Goal: Transaction & Acquisition: Purchase product/service

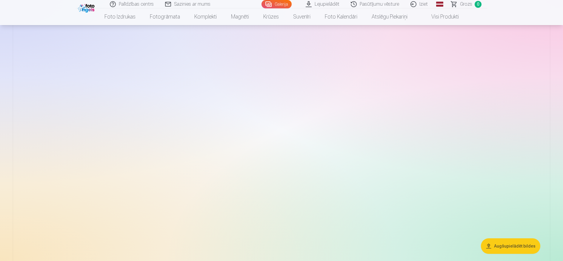
scroll to position [30, 0]
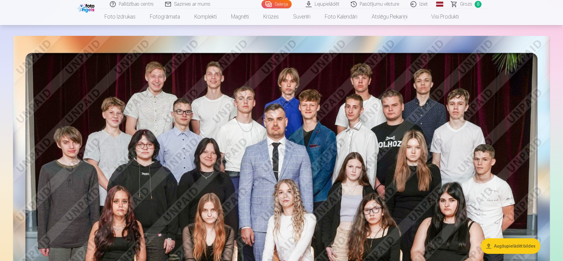
click at [374, 4] on link "Pasūtījumu vēsture" at bounding box center [375, 4] width 60 height 8
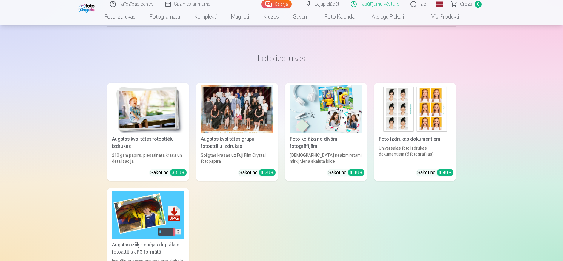
scroll to position [90, 0]
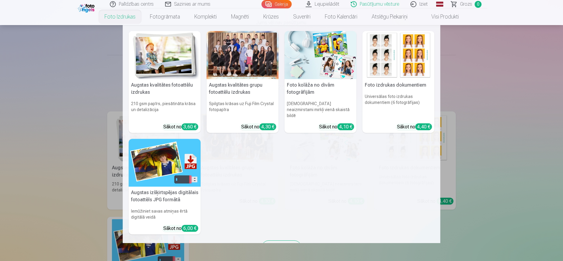
click at [108, 17] on link "Foto izdrukas" at bounding box center [119, 16] width 45 height 17
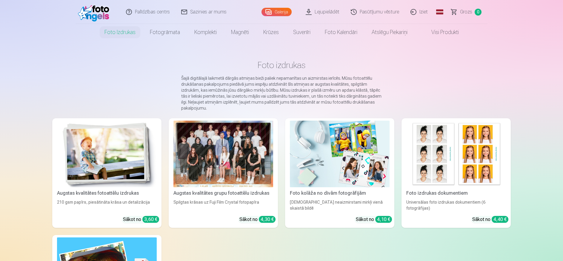
drag, startPoint x: 247, startPoint y: 164, endPoint x: 243, endPoint y: 164, distance: 3.6
click at [246, 164] on div at bounding box center [223, 154] width 100 height 67
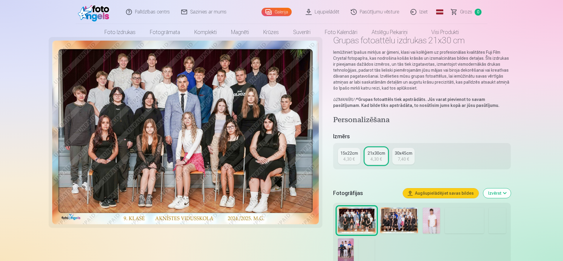
scroll to position [60, 0]
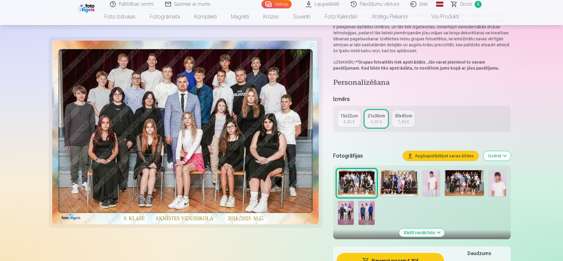
click at [441, 156] on button "Augšupielādējiet savas bildes" at bounding box center [441, 156] width 76 height 10
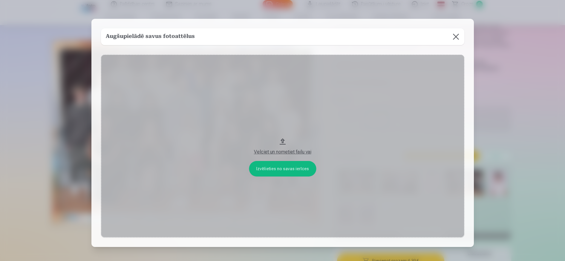
click at [449, 38] on button at bounding box center [455, 36] width 17 height 17
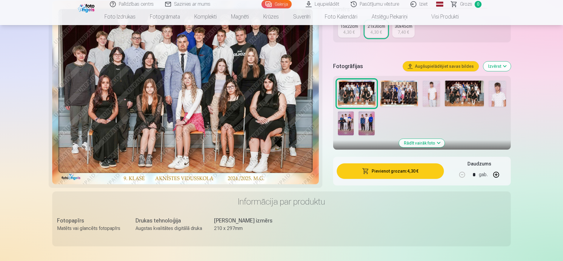
scroll to position [119, 0]
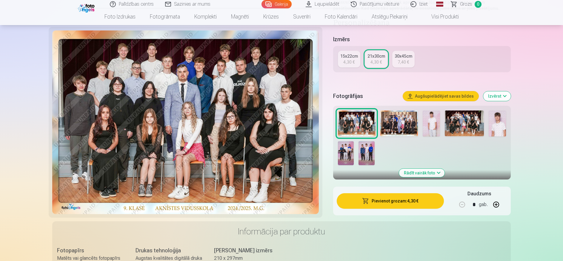
click at [384, 201] on button "Pievienot grozam : 4,30 €" at bounding box center [390, 201] width 107 height 16
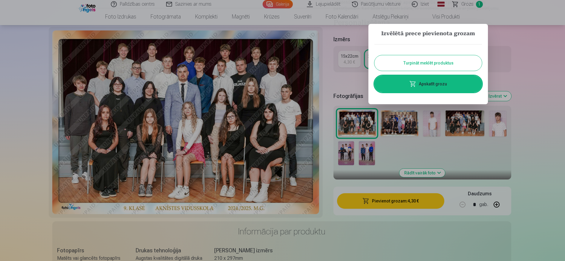
click at [262, 158] on div at bounding box center [282, 130] width 565 height 261
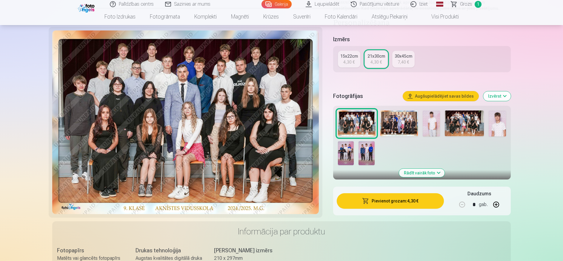
click at [399, 127] on img at bounding box center [399, 123] width 38 height 26
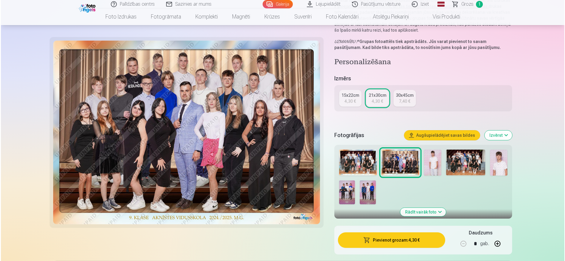
scroll to position [90, 0]
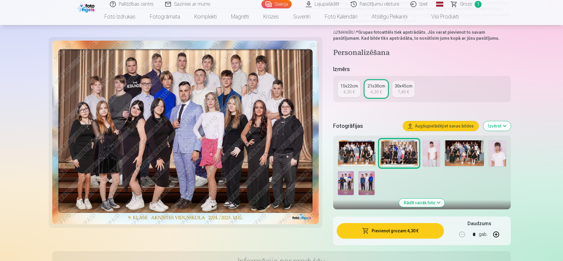
click at [385, 234] on button "Pievienot grozam : 4,30 €" at bounding box center [390, 231] width 107 height 16
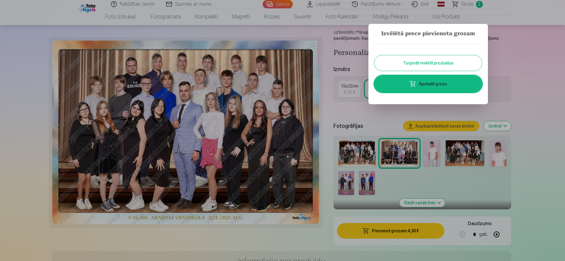
click at [428, 84] on link "Apskatīt grozu" at bounding box center [427, 84] width 107 height 17
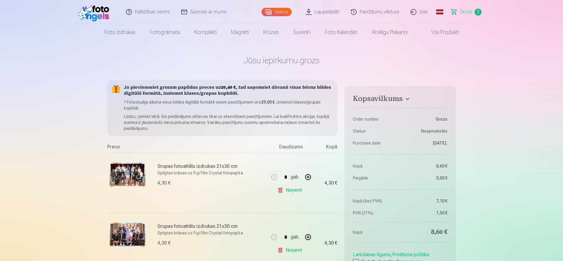
click at [379, 12] on link "Pasūtījumu vēsture" at bounding box center [375, 12] width 60 height 24
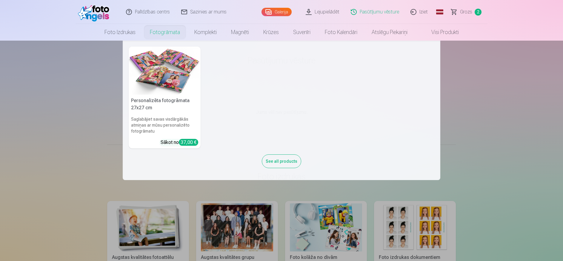
click at [163, 32] on link "Fotogrāmata" at bounding box center [165, 32] width 44 height 17
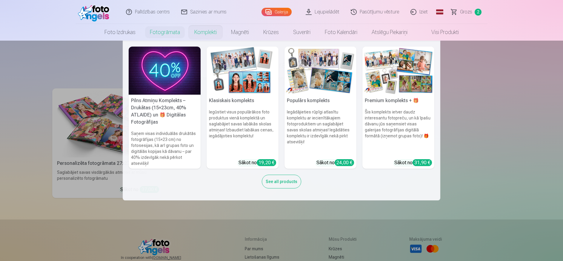
click at [209, 32] on link "Komplekti" at bounding box center [205, 32] width 37 height 17
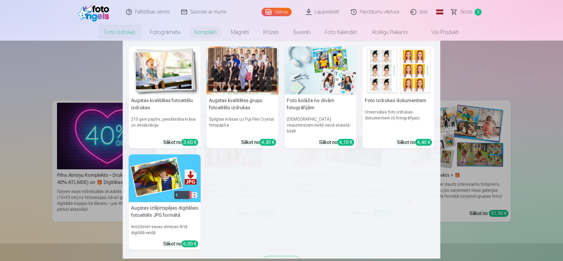
click at [121, 36] on link "Foto izdrukas" at bounding box center [119, 32] width 45 height 17
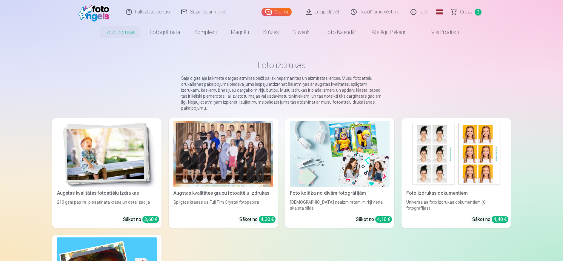
click at [240, 159] on div at bounding box center [223, 154] width 100 height 67
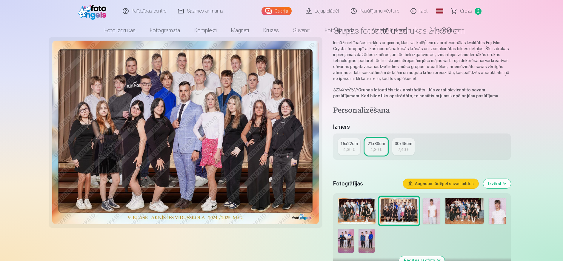
scroll to position [60, 0]
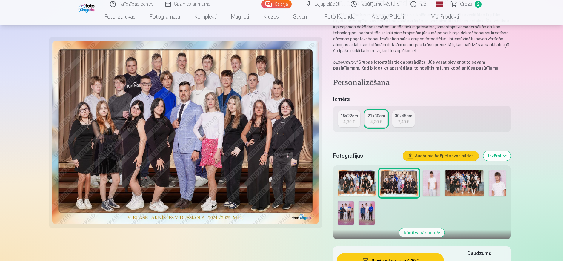
click at [434, 182] on img at bounding box center [431, 183] width 17 height 26
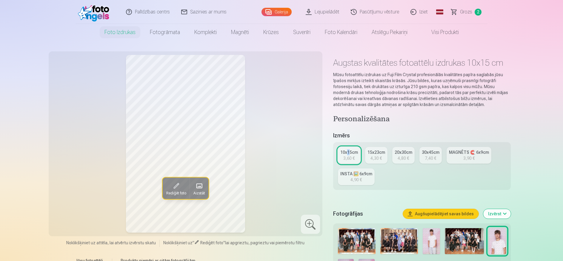
drag, startPoint x: 348, startPoint y: 147, endPoint x: 351, endPoint y: 149, distance: 3.8
click at [349, 148] on div "10x15cm 3,60 € 15x23cm 4,30 € 20x30cm 4,80 € 30x45cm 7,40 € MAGNĒTS 🧲 6x9cm 3,9…" at bounding box center [422, 166] width 178 height 48
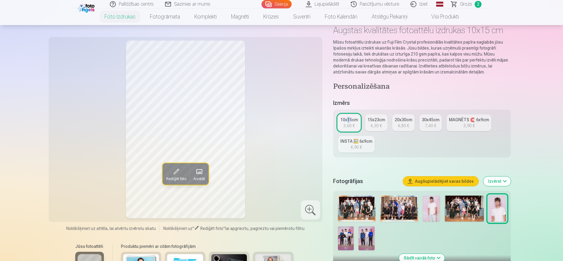
scroll to position [90, 0]
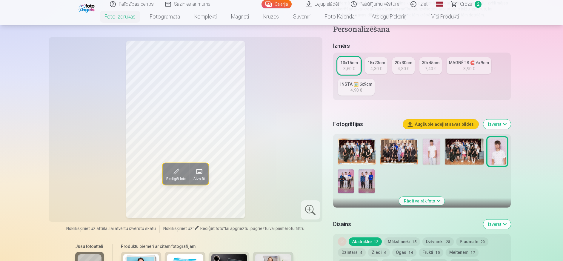
click at [471, 185] on div at bounding box center [422, 165] width 173 height 59
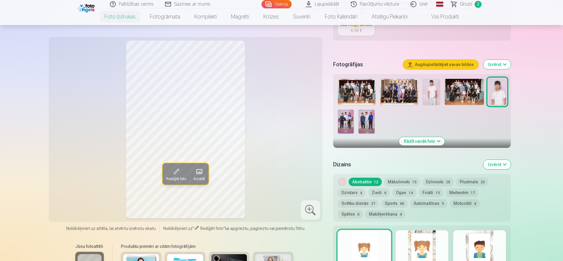
click at [353, 190] on button "Dzintars 4" at bounding box center [352, 192] width 28 height 8
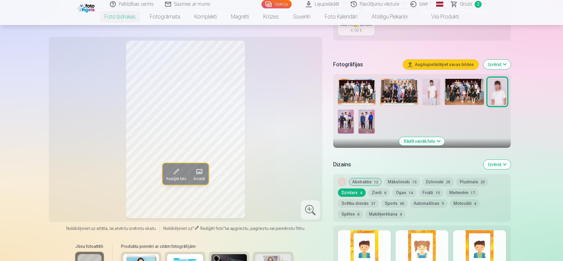
click at [371, 191] on button "Ziedi 6" at bounding box center [379, 192] width 22 height 8
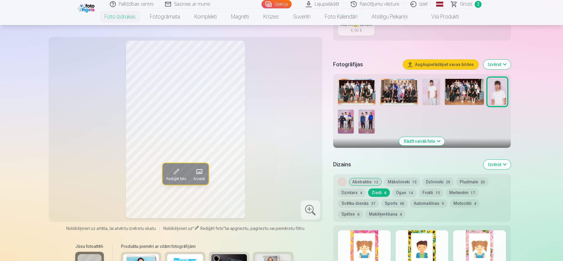
click at [398, 193] on button "Ogas 14" at bounding box center [404, 192] width 24 height 8
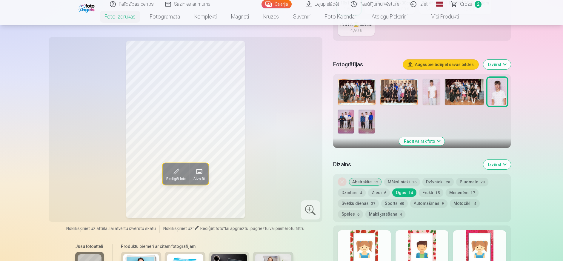
click at [425, 192] on button "Frukti 15" at bounding box center [431, 192] width 24 height 8
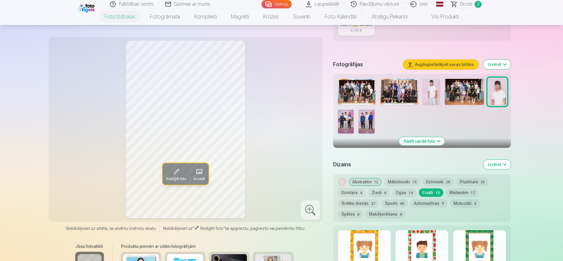
click at [451, 191] on button "Meitenēm 17" at bounding box center [462, 192] width 33 height 8
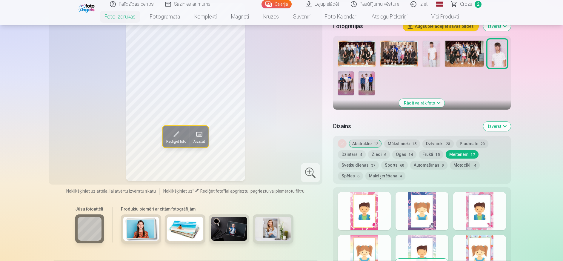
scroll to position [239, 0]
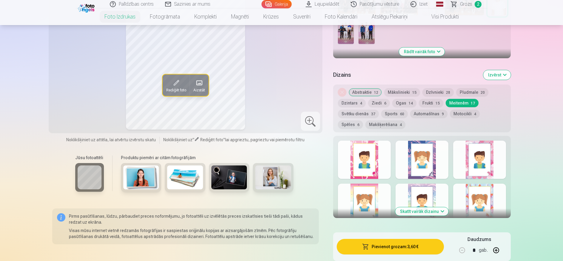
drag, startPoint x: 354, startPoint y: 114, endPoint x: 359, endPoint y: 117, distance: 6.2
click at [354, 115] on button "Svētku dienās 37" at bounding box center [358, 114] width 41 height 8
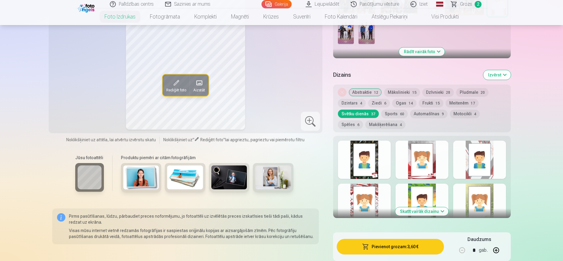
click at [394, 113] on button "Sports 60" at bounding box center [394, 114] width 27 height 8
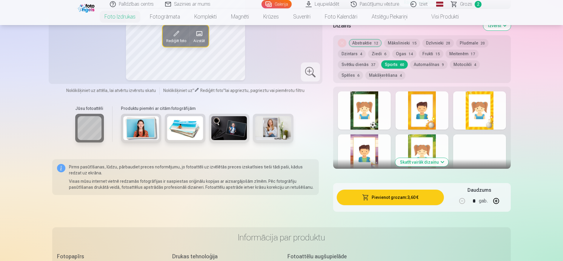
scroll to position [299, 0]
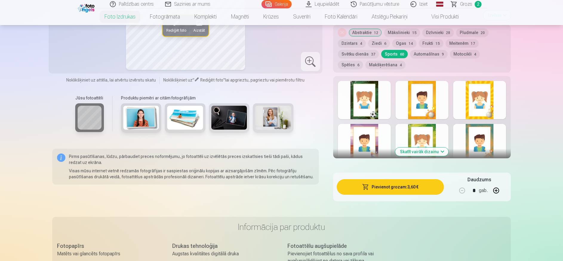
drag, startPoint x: 432, startPoint y: 99, endPoint x: 424, endPoint y: 106, distance: 10.6
click at [432, 100] on div at bounding box center [422, 100] width 53 height 38
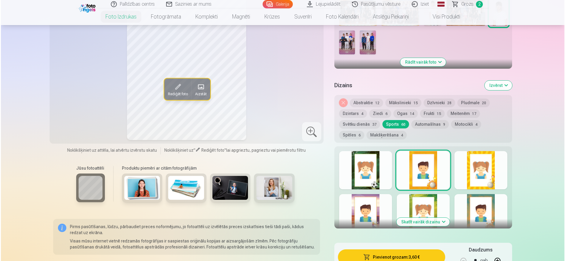
scroll to position [239, 0]
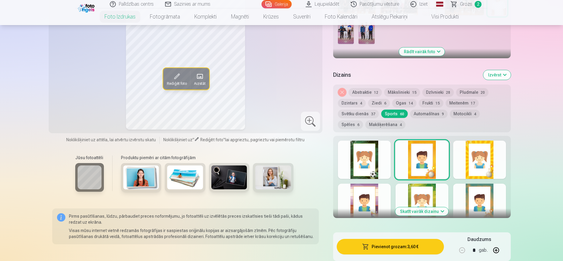
click at [396, 255] on div "Pievienot grozam : 3,60 € Daudzums * gab." at bounding box center [422, 246] width 178 height 29
click at [388, 245] on button "Pievienot grozam : 3,60 €" at bounding box center [390, 247] width 107 height 16
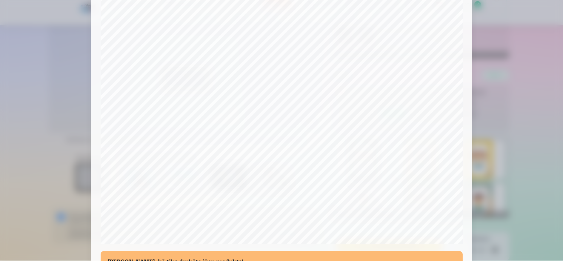
scroll to position [169, 0]
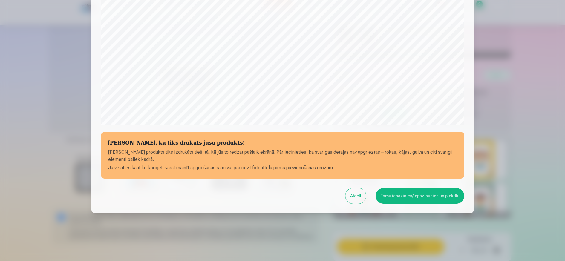
click at [393, 195] on button "Esmu iepazinies/iepazinusies un piekrītu" at bounding box center [419, 196] width 89 height 16
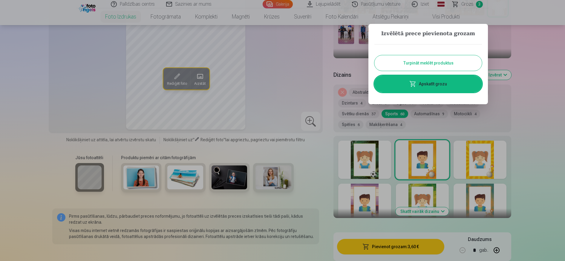
click at [529, 144] on div at bounding box center [282, 130] width 565 height 261
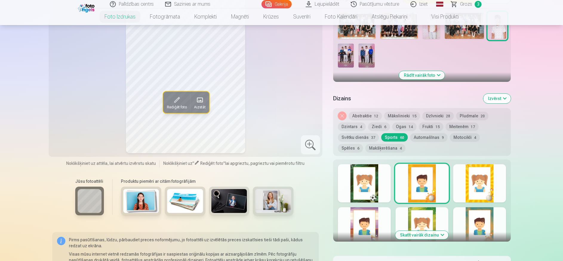
scroll to position [119, 0]
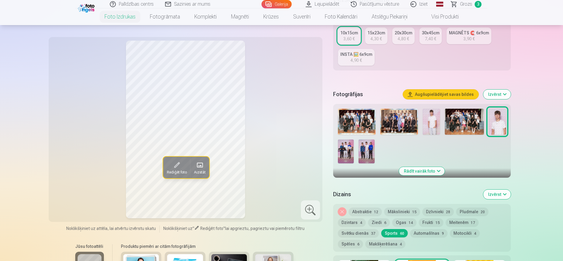
click at [429, 120] on img at bounding box center [431, 122] width 17 height 26
click at [397, 233] on button "Sports 60" at bounding box center [394, 233] width 27 height 8
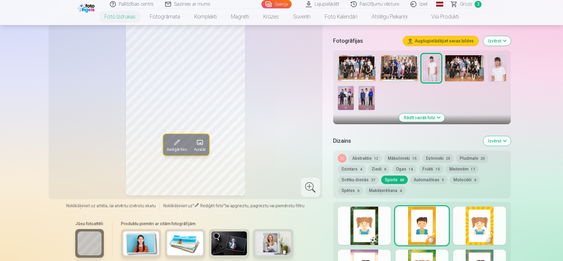
scroll to position [239, 0]
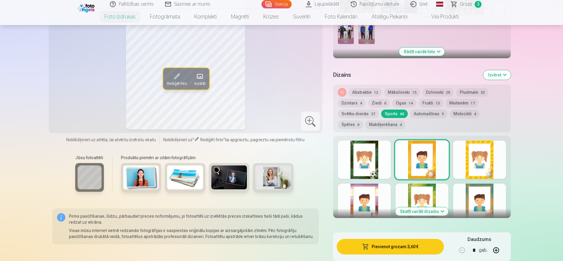
click at [366, 196] on div at bounding box center [364, 203] width 53 height 38
click at [433, 192] on div at bounding box center [422, 203] width 53 height 38
drag, startPoint x: 492, startPoint y: 199, endPoint x: 480, endPoint y: 197, distance: 12.4
click at [491, 198] on div at bounding box center [479, 203] width 53 height 38
click at [479, 162] on div at bounding box center [479, 160] width 53 height 38
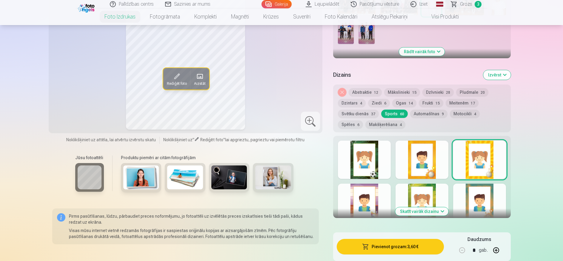
click at [425, 167] on div at bounding box center [422, 160] width 53 height 38
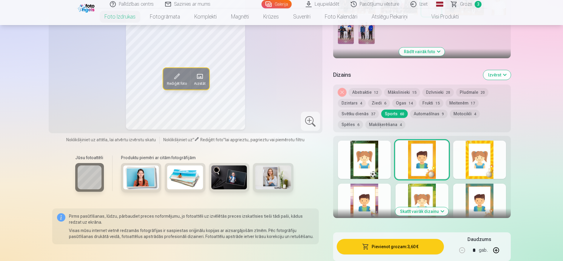
click at [368, 159] on div at bounding box center [364, 160] width 53 height 38
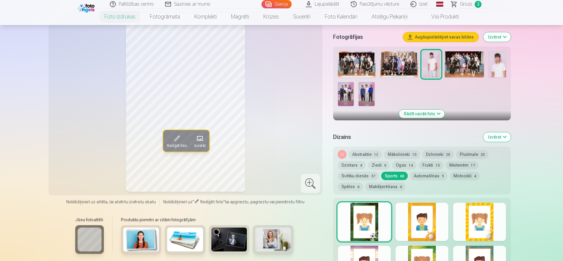
scroll to position [209, 0]
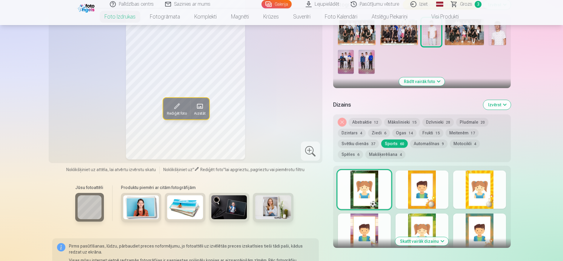
click at [417, 243] on button "Skatīt vairāk dizainu" at bounding box center [421, 241] width 53 height 8
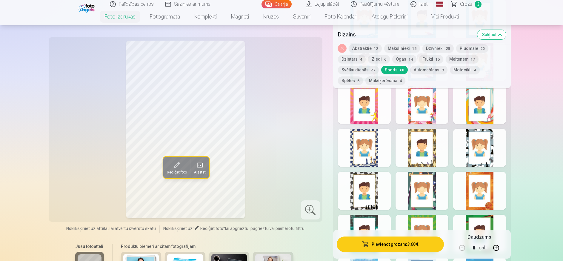
scroll to position [866, 0]
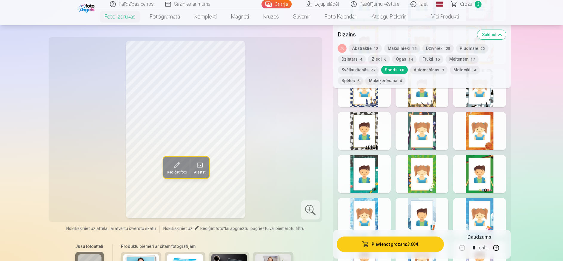
click at [479, 129] on div at bounding box center [479, 131] width 53 height 38
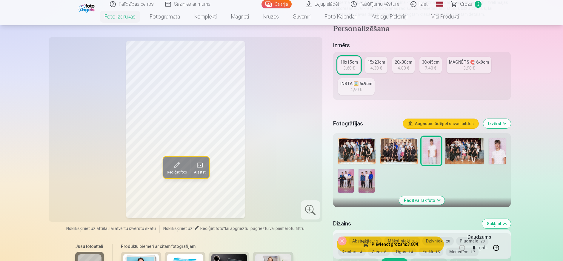
scroll to position [90, 0]
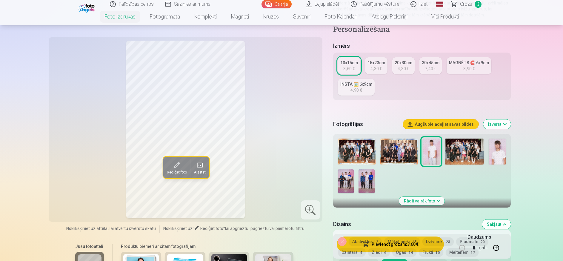
click at [373, 67] on div "4,30 €" at bounding box center [375, 69] width 11 height 6
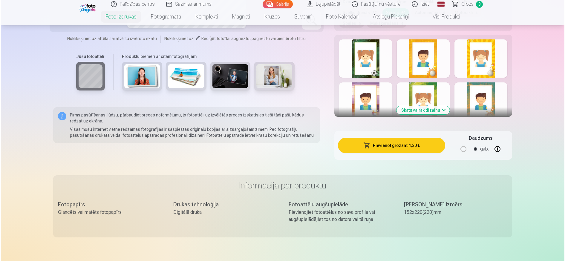
scroll to position [388, 0]
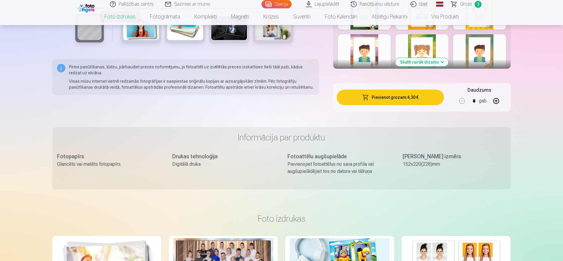
click at [397, 97] on button "Pievienot grozam : 4,30 €" at bounding box center [390, 98] width 107 height 16
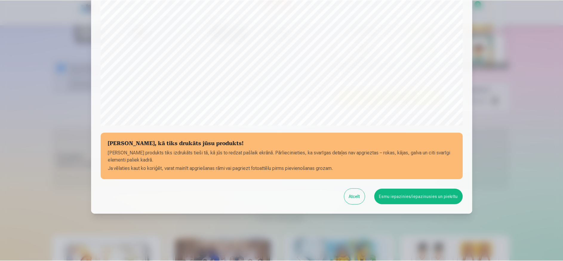
scroll to position [169, 0]
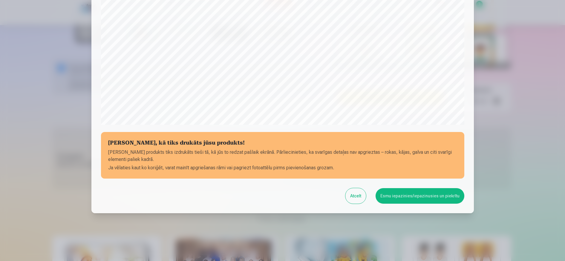
click at [422, 197] on button "Esmu iepazinies/iepazinusies un piekrītu" at bounding box center [419, 196] width 89 height 16
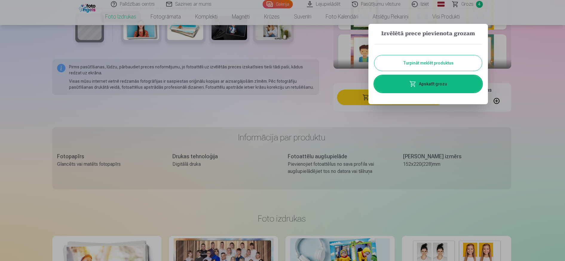
drag, startPoint x: 562, startPoint y: 162, endPoint x: 527, endPoint y: 150, distance: 36.8
click at [559, 162] on div at bounding box center [282, 130] width 565 height 261
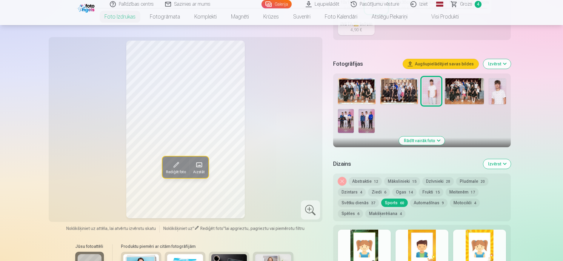
scroll to position [149, 0]
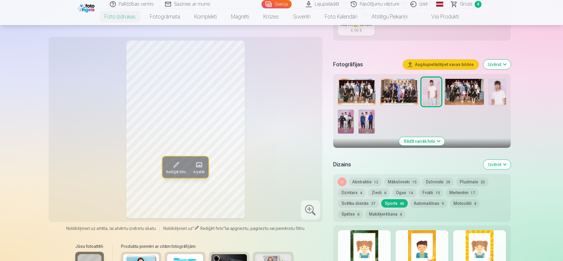
click at [471, 93] on img at bounding box center [464, 92] width 39 height 26
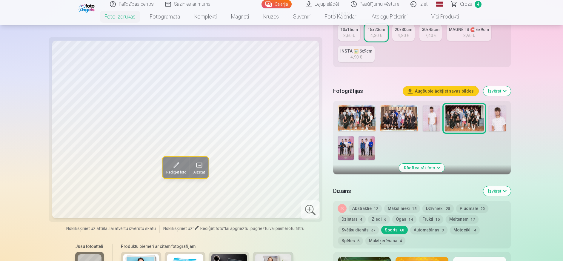
scroll to position [90, 0]
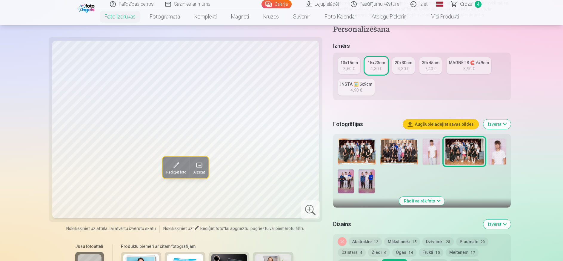
click at [404, 65] on div "20x30cm" at bounding box center [404, 63] width 18 height 6
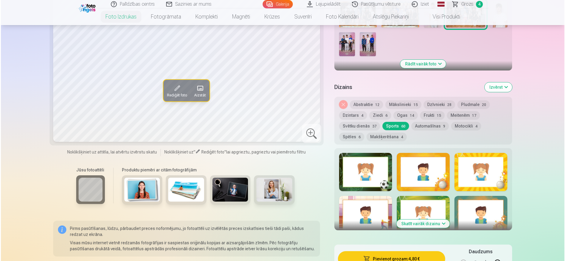
scroll to position [269, 0]
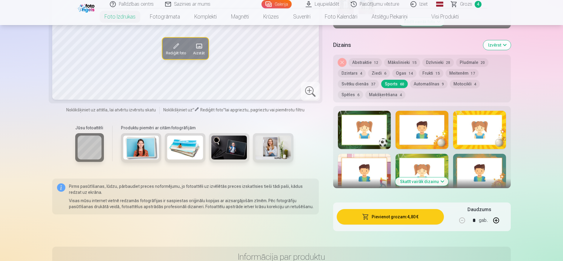
click at [367, 216] on span "button" at bounding box center [365, 217] width 7 height 6
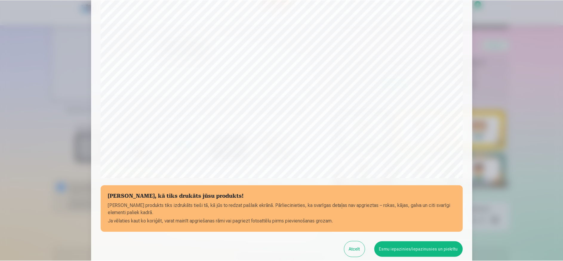
scroll to position [139, 0]
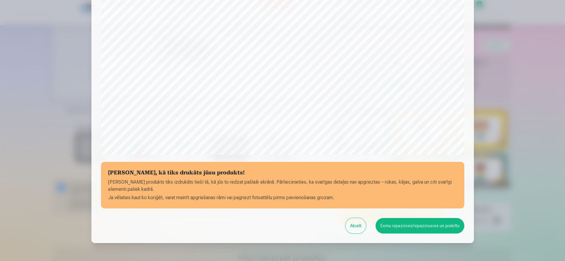
click at [411, 225] on button "Esmu iepazinies/iepazinusies un piekrītu" at bounding box center [419, 226] width 89 height 16
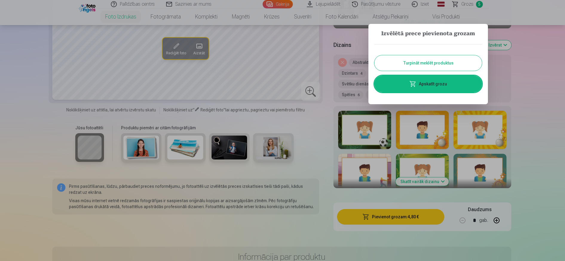
drag, startPoint x: 546, startPoint y: 158, endPoint x: 497, endPoint y: 155, distance: 49.1
click at [546, 158] on div at bounding box center [282, 130] width 565 height 261
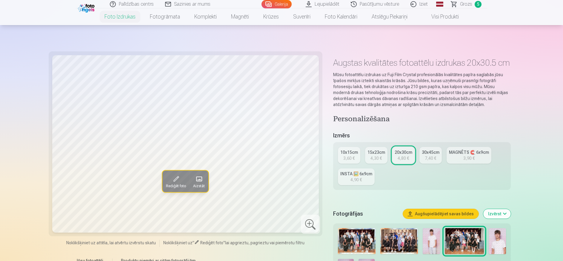
scroll to position [90, 0]
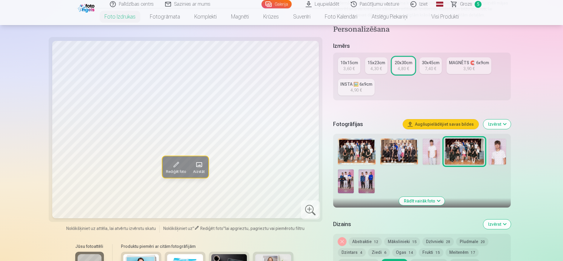
click at [348, 182] on img at bounding box center [346, 181] width 16 height 24
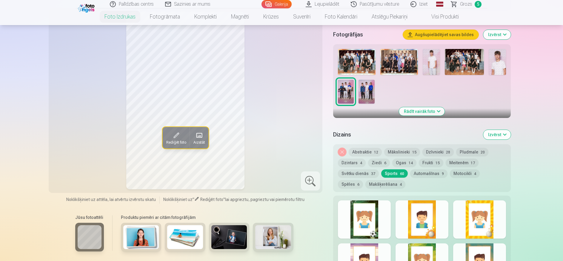
scroll to position [209, 0]
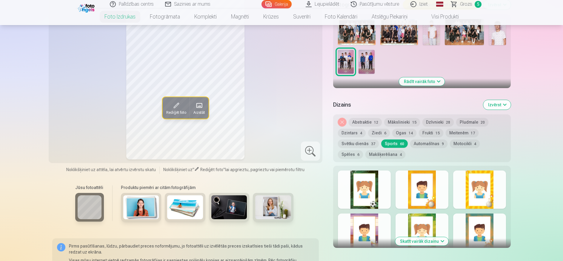
click at [432, 239] on button "Skatīt vairāk dizainu" at bounding box center [421, 241] width 53 height 8
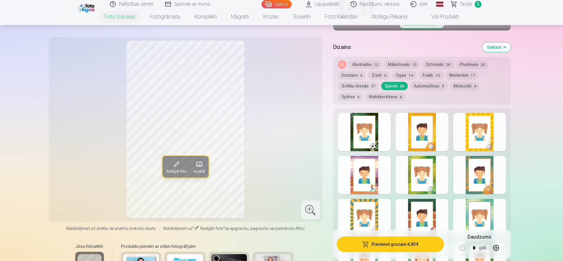
scroll to position [269, 0]
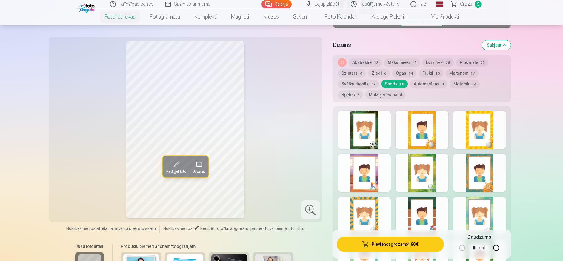
click at [359, 187] on div at bounding box center [364, 173] width 53 height 38
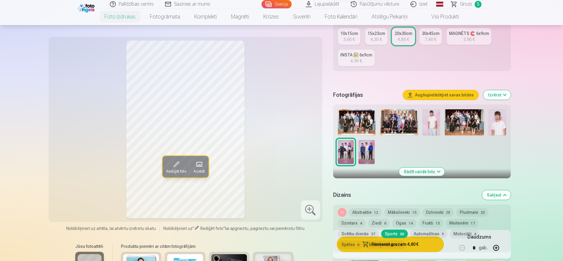
scroll to position [60, 0]
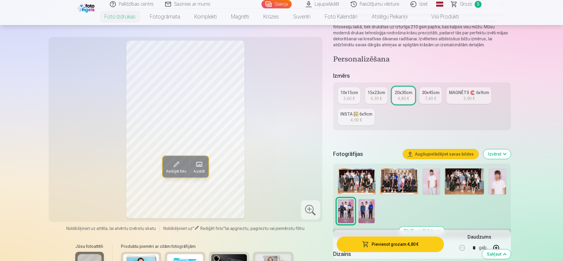
click at [375, 95] on div "15x23cm" at bounding box center [377, 93] width 18 height 6
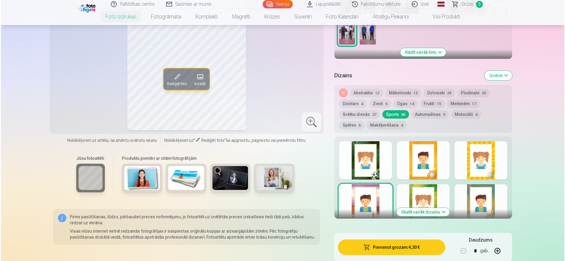
scroll to position [269, 0]
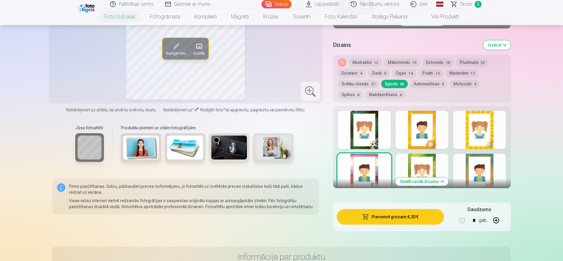
click at [393, 215] on button "Pievienot grozam : 4,30 €" at bounding box center [390, 217] width 107 height 16
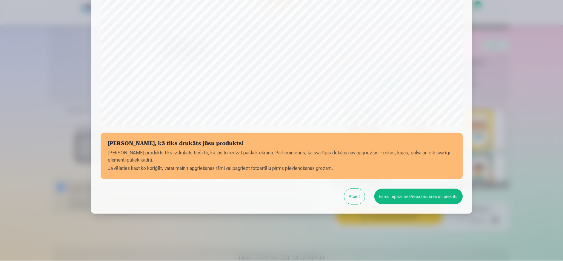
scroll to position [169, 0]
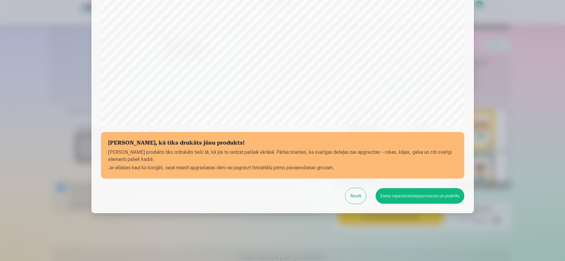
click at [413, 196] on button "Esmu iepazinies/iepazinusies un piekrītu" at bounding box center [419, 196] width 89 height 16
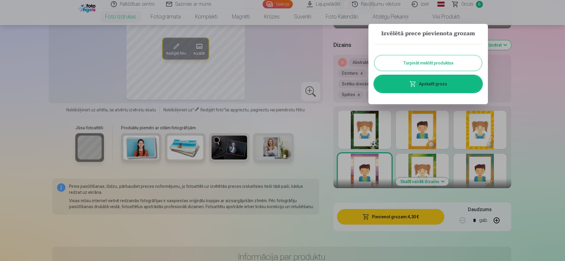
click at [532, 102] on div at bounding box center [282, 130] width 565 height 261
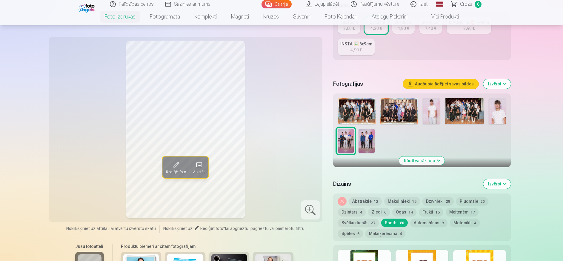
scroll to position [119, 0]
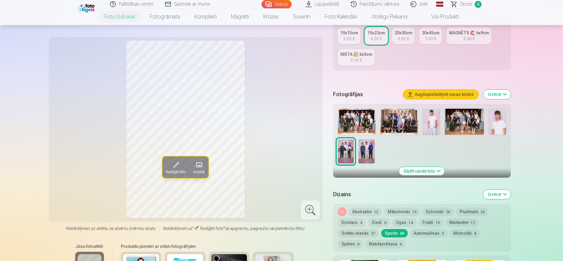
click at [369, 153] on img at bounding box center [367, 151] width 16 height 24
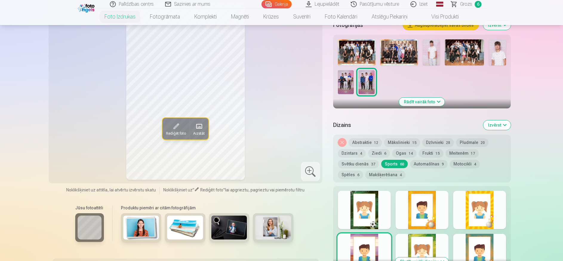
scroll to position [269, 0]
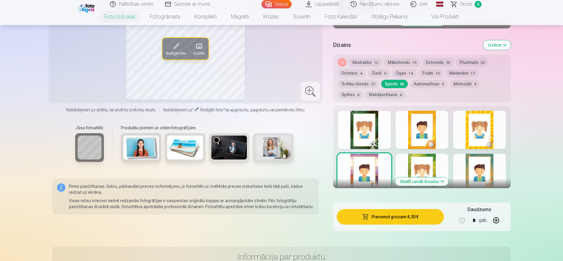
click at [425, 183] on button "Skatīt vairāk dizainu" at bounding box center [421, 181] width 53 height 8
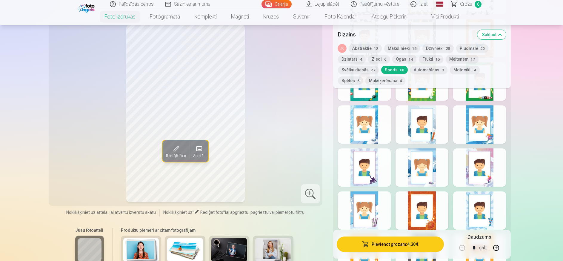
scroll to position [1015, 0]
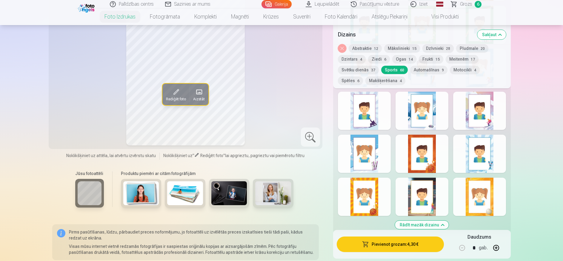
click at [363, 70] on button "Svētku dienās 37" at bounding box center [358, 70] width 41 height 8
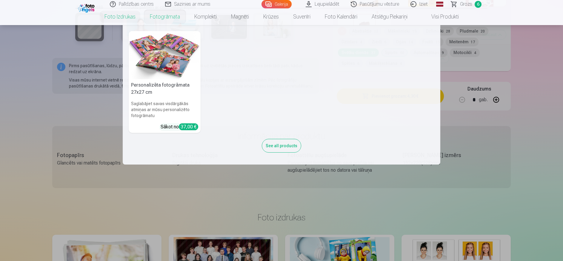
scroll to position [836, 0]
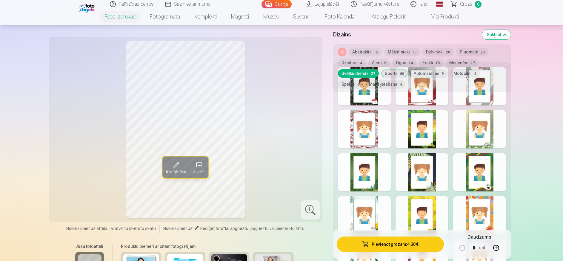
scroll to position [239, 0]
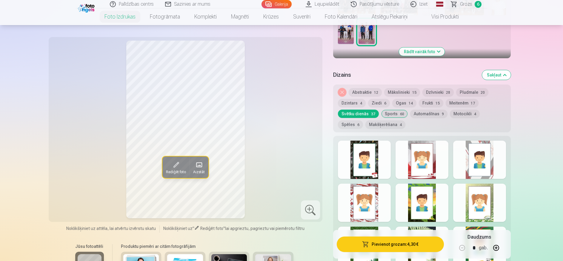
click at [428, 166] on div at bounding box center [422, 160] width 53 height 38
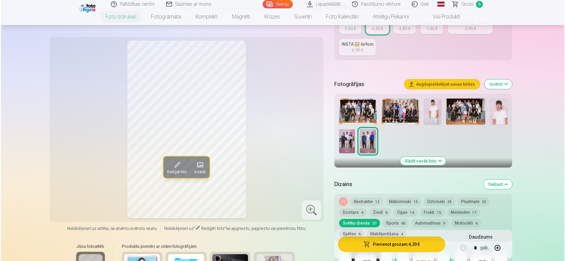
scroll to position [179, 0]
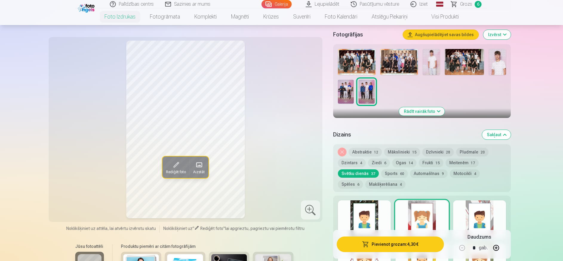
click at [400, 243] on button "Pievienot grozam : 4,30 €" at bounding box center [390, 244] width 107 height 16
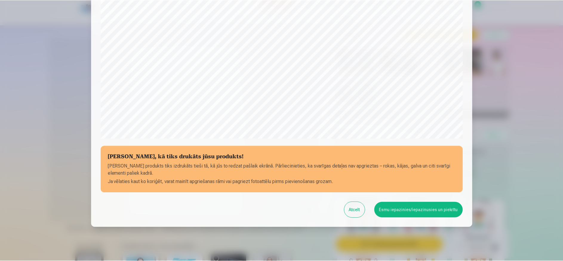
scroll to position [169, 0]
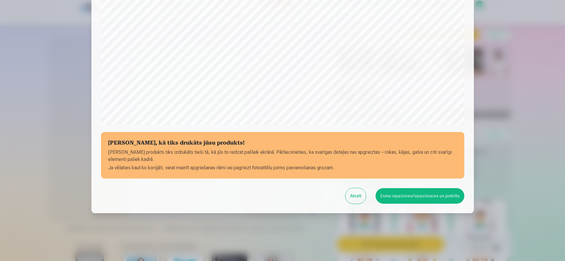
click at [430, 197] on button "Esmu iepazinies/iepazinusies un piekrītu" at bounding box center [419, 196] width 89 height 16
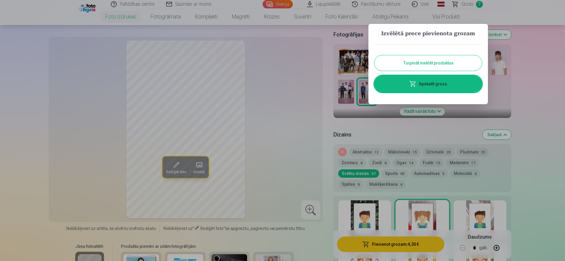
click at [540, 144] on div at bounding box center [282, 130] width 565 height 261
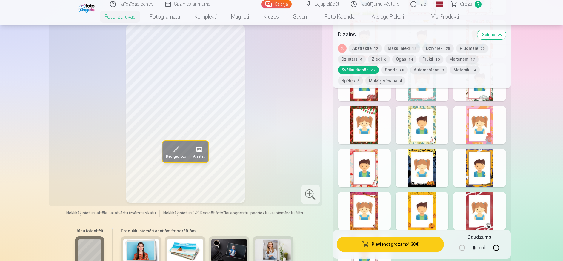
scroll to position [627, 0]
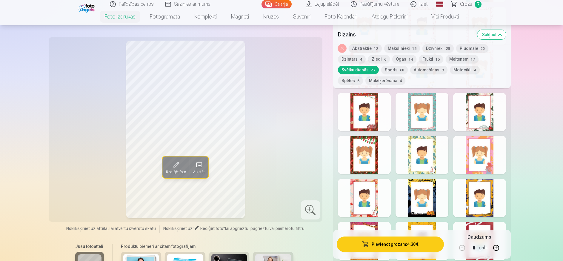
click at [365, 153] on div at bounding box center [364, 155] width 53 height 38
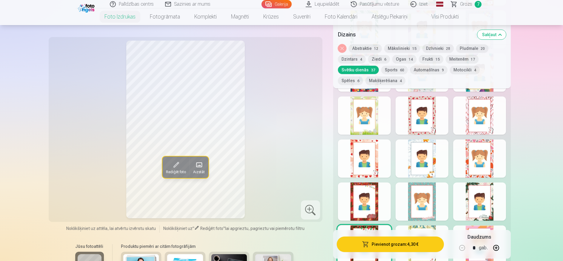
scroll to position [478, 0]
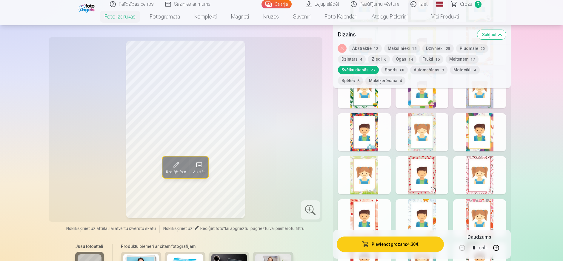
click at [488, 170] on div at bounding box center [479, 175] width 53 height 38
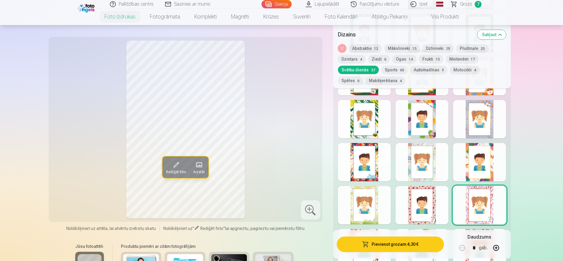
click at [429, 112] on div at bounding box center [422, 119] width 53 height 38
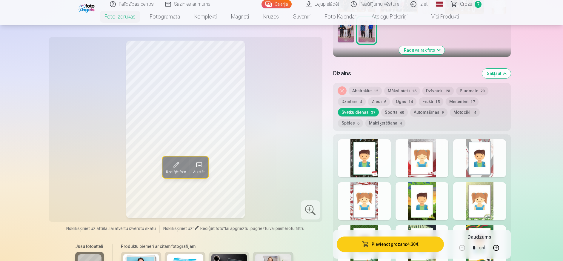
scroll to position [239, 0]
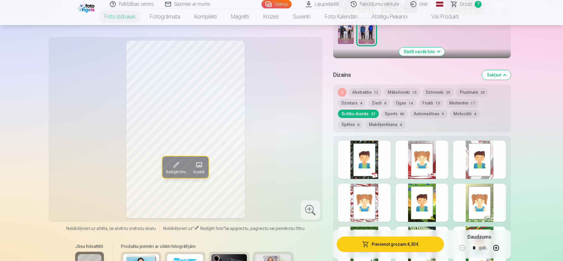
click at [419, 173] on div at bounding box center [422, 160] width 53 height 38
click at [487, 162] on div at bounding box center [479, 160] width 53 height 38
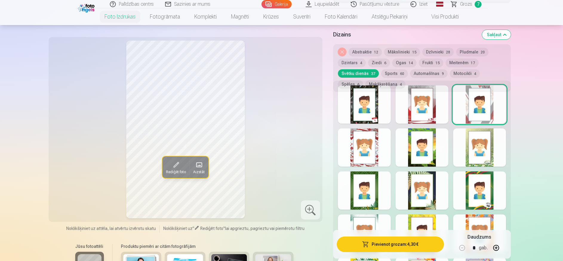
scroll to position [299, 0]
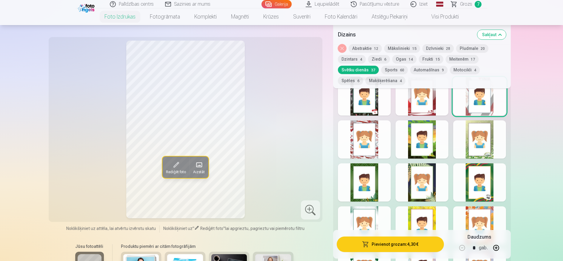
click at [488, 147] on div at bounding box center [479, 139] width 53 height 38
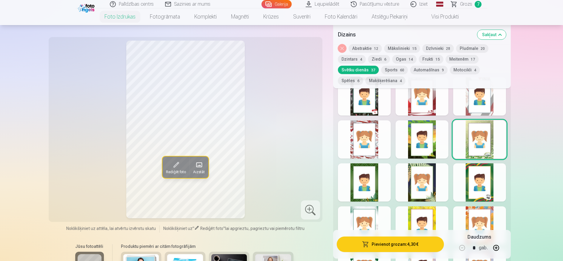
click at [425, 145] on div at bounding box center [422, 139] width 53 height 38
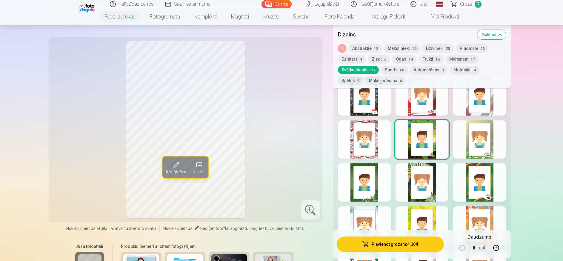
click at [371, 139] on div at bounding box center [364, 139] width 53 height 38
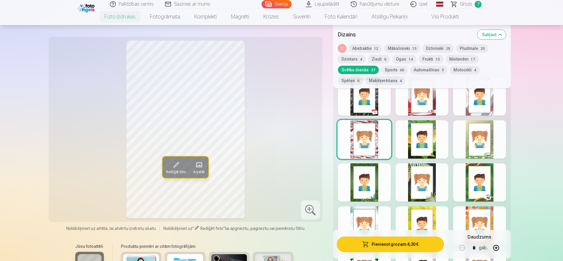
click at [367, 188] on div at bounding box center [364, 182] width 53 height 38
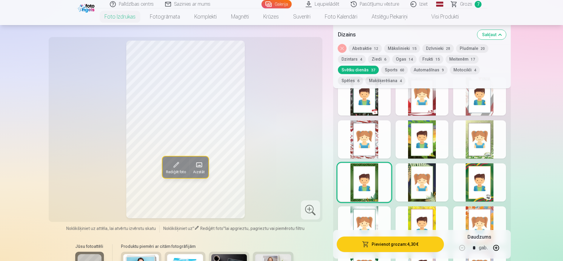
scroll to position [388, 0]
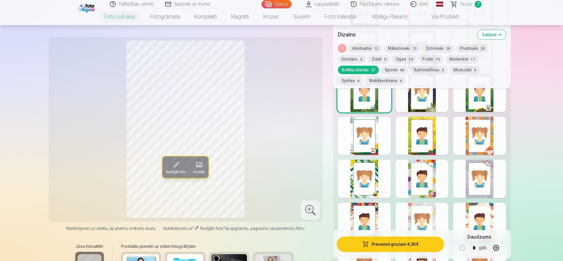
click at [368, 174] on div at bounding box center [364, 179] width 53 height 38
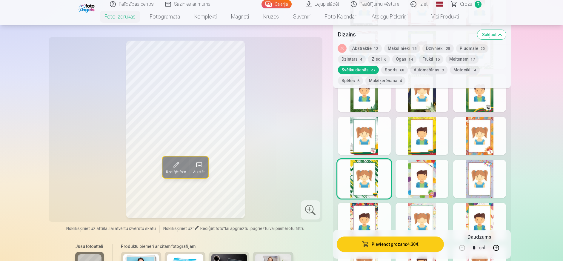
click at [410, 181] on div at bounding box center [422, 179] width 53 height 38
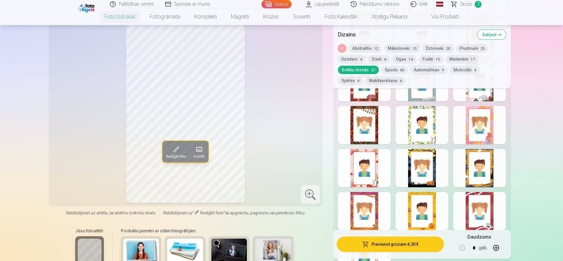
scroll to position [597, 0]
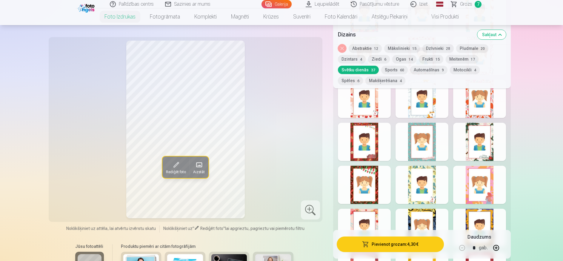
click at [477, 147] on div at bounding box center [479, 142] width 53 height 38
click at [374, 144] on div at bounding box center [364, 142] width 53 height 38
click at [362, 176] on div at bounding box center [364, 185] width 53 height 38
click at [363, 179] on div at bounding box center [364, 185] width 53 height 38
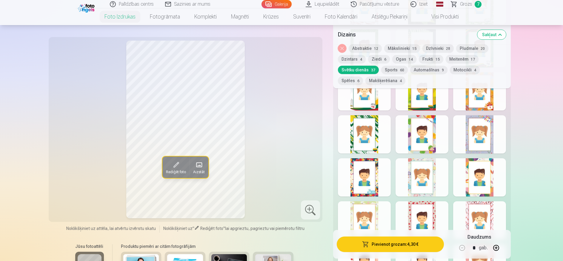
scroll to position [418, 0]
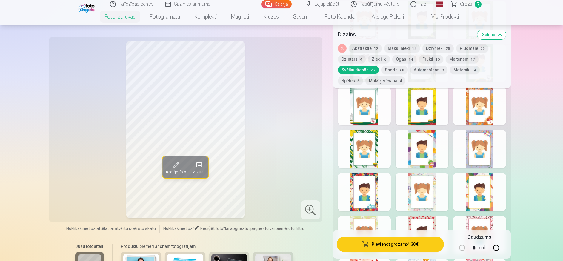
click at [423, 149] on div at bounding box center [422, 149] width 53 height 38
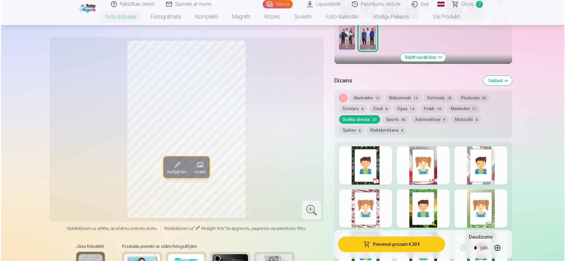
scroll to position [328, 0]
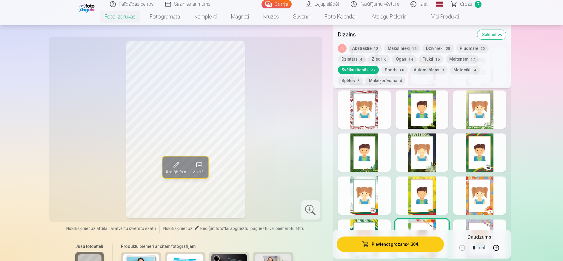
click at [395, 242] on button "Pievienot grozam : 4,30 €" at bounding box center [390, 244] width 107 height 16
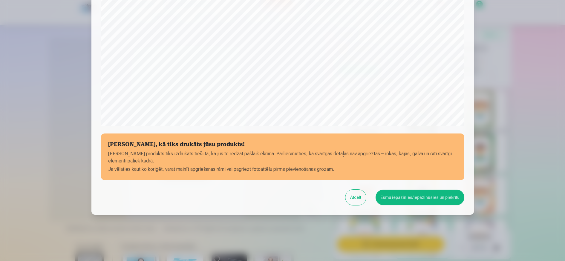
scroll to position [169, 0]
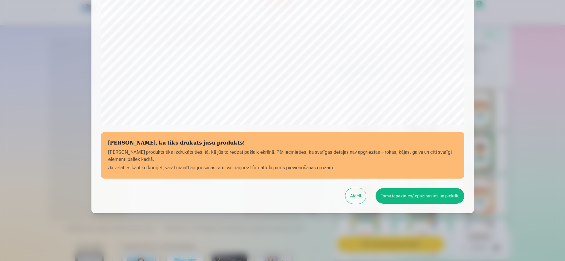
click at [407, 199] on button "Esmu iepazinies/iepazinusies un piekrītu" at bounding box center [419, 196] width 89 height 16
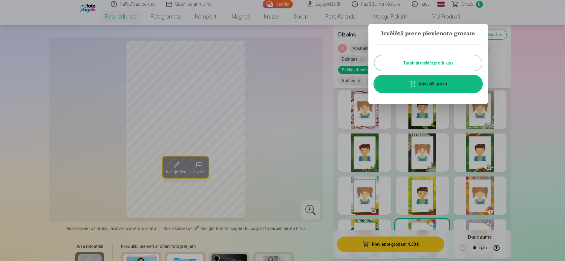
click at [451, 84] on link "Apskatīt grozu" at bounding box center [427, 84] width 107 height 17
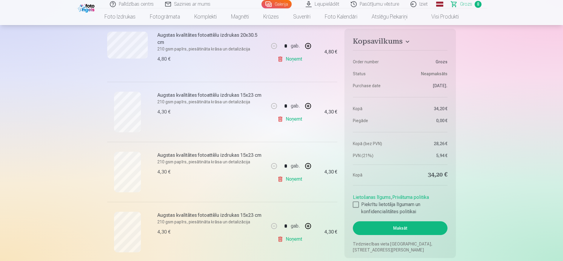
scroll to position [388, 0]
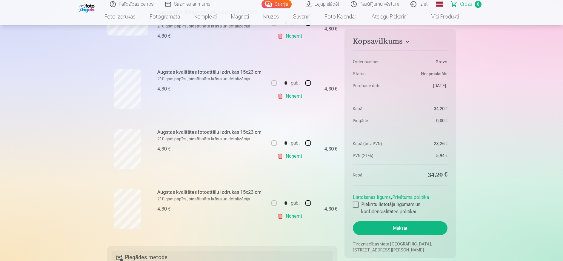
drag, startPoint x: 308, startPoint y: 202, endPoint x: 295, endPoint y: 195, distance: 14.3
click at [308, 202] on button "button" at bounding box center [308, 203] width 14 height 14
type input "*"
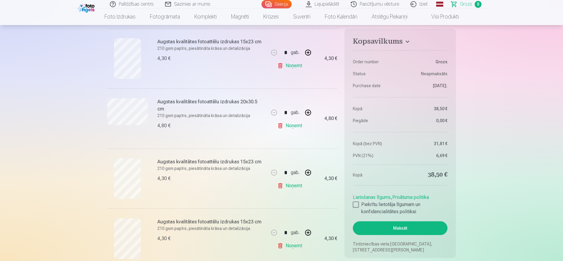
scroll to position [269, 0]
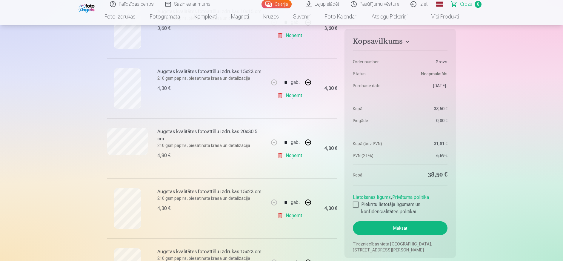
click at [308, 82] on button "button" at bounding box center [308, 82] width 14 height 14
type input "*"
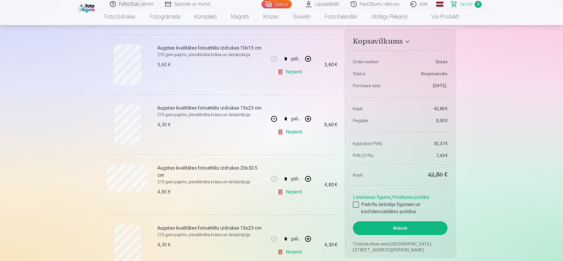
scroll to position [209, 0]
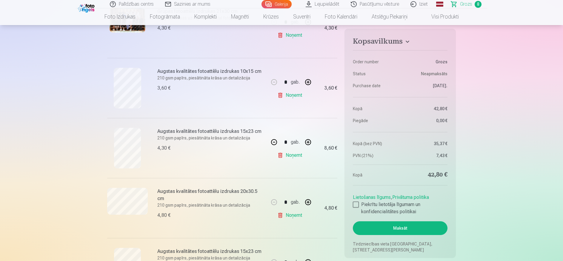
click at [307, 82] on button "button" at bounding box center [308, 82] width 14 height 14
type input "*"
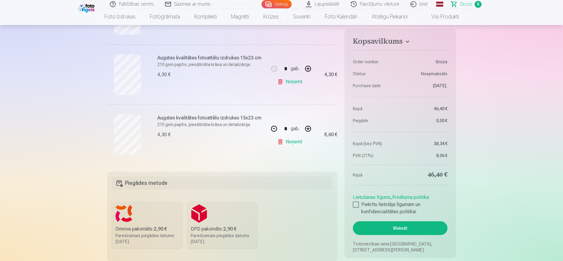
scroll to position [508, 0]
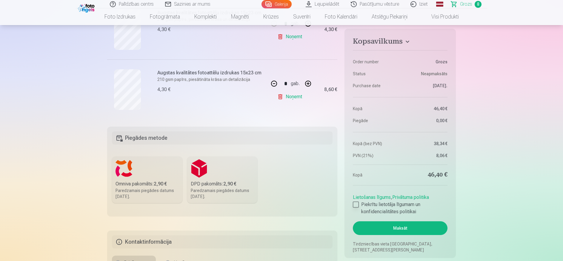
click at [354, 204] on div at bounding box center [356, 205] width 6 height 6
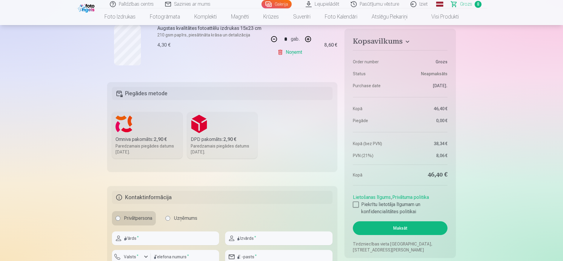
scroll to position [597, 0]
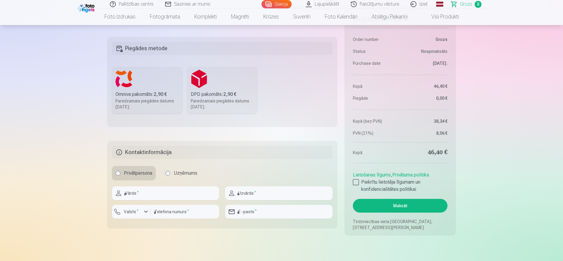
click at [139, 92] on div "Omniva pakomāts : 2,90 €" at bounding box center [147, 94] width 63 height 7
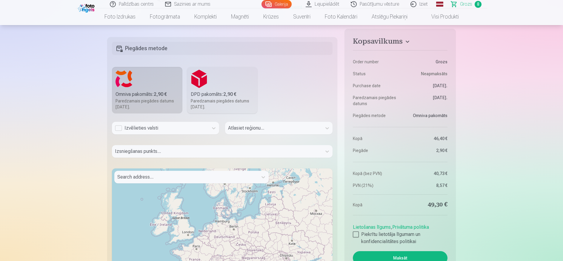
click at [144, 129] on div "Izvēlieties valsti" at bounding box center [160, 127] width 90 height 7
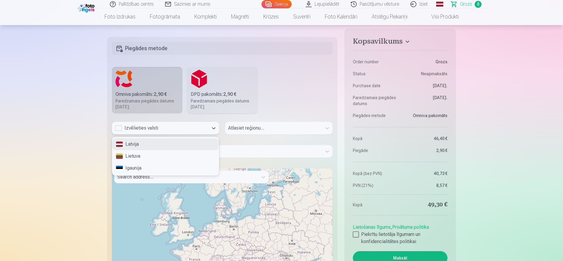
click at [138, 147] on div "Latvija" at bounding box center [165, 144] width 107 height 12
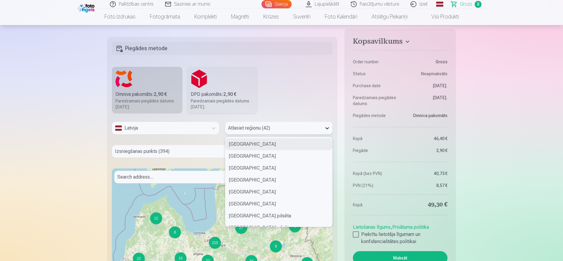
click at [324, 126] on icon at bounding box center [327, 128] width 6 height 6
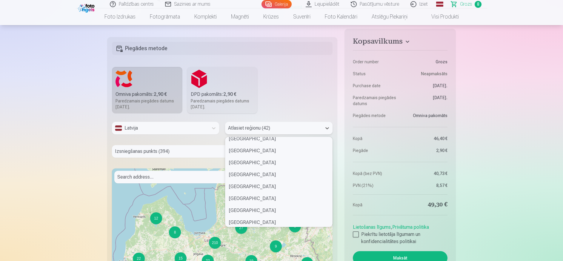
scroll to position [209, 0]
drag, startPoint x: 267, startPoint y: 209, endPoint x: 242, endPoint y: 191, distance: 30.8
click at [267, 211] on div "Jēkabpils novads" at bounding box center [278, 210] width 107 height 12
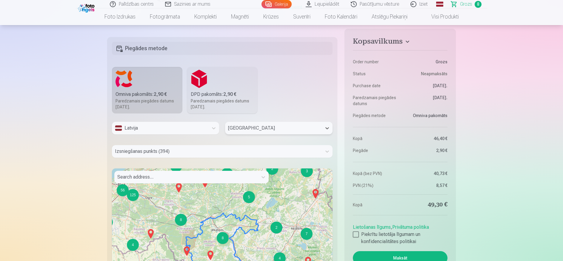
click at [175, 150] on div at bounding box center [217, 151] width 204 height 8
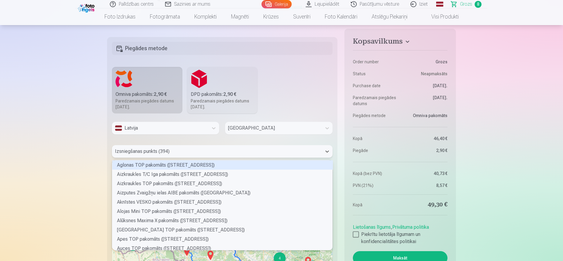
scroll to position [88, 218]
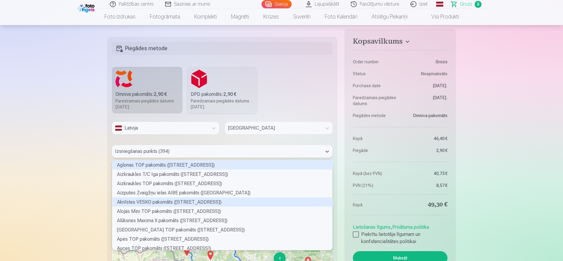
click at [133, 201] on div "Aknīstes VESKO pakomāts (Skolas iela 7)" at bounding box center [222, 201] width 221 height 9
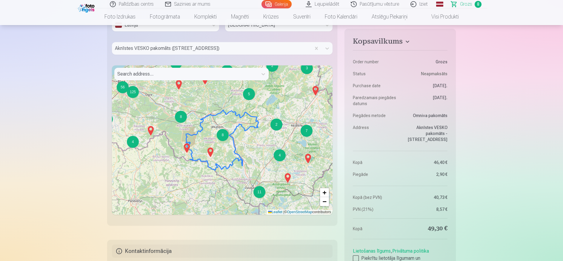
scroll to position [776, 0]
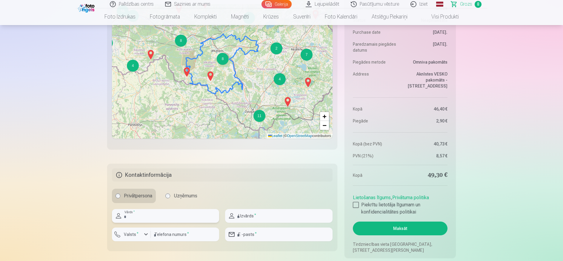
click at [170, 216] on input "text" at bounding box center [165, 216] width 107 height 14
type input "*****"
type input "******"
type input "********"
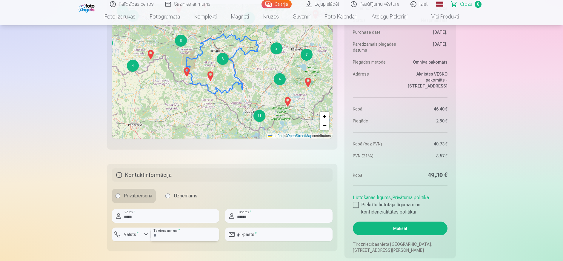
type input "**********"
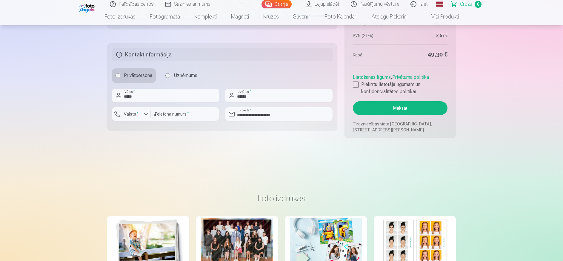
scroll to position [836, 0]
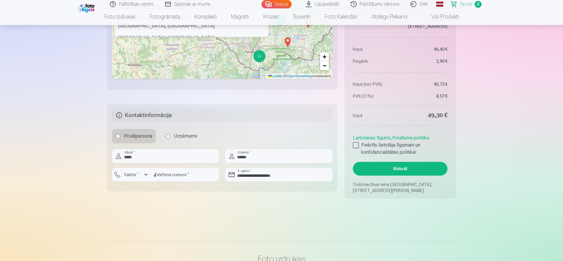
click at [405, 170] on button "Maksāt" at bounding box center [400, 169] width 95 height 14
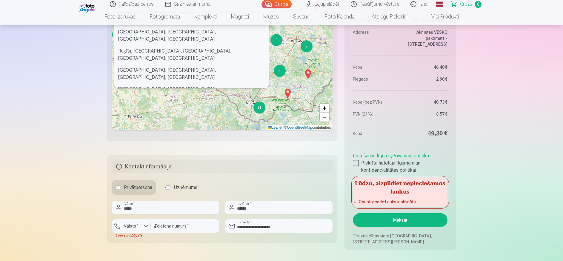
scroll to position [717, 0]
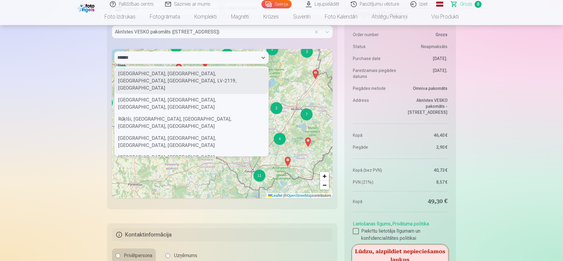
click at [139, 57] on div "******" at bounding box center [186, 57] width 138 height 8
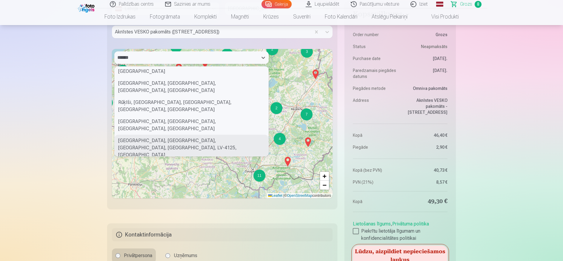
scroll to position [0, 0]
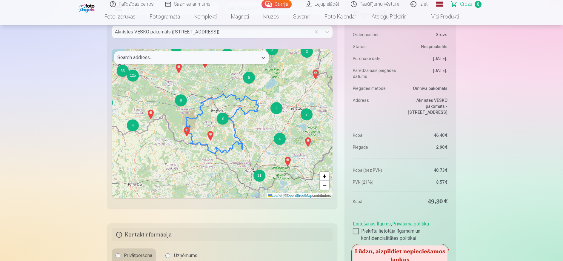
click at [132, 56] on div at bounding box center [186, 57] width 138 height 8
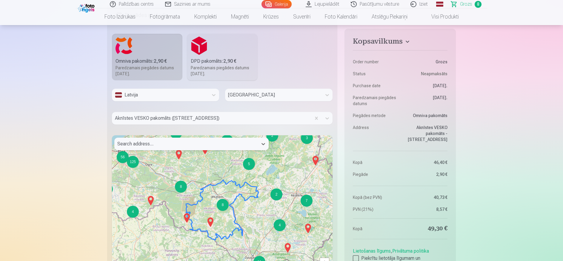
scroll to position [627, 0]
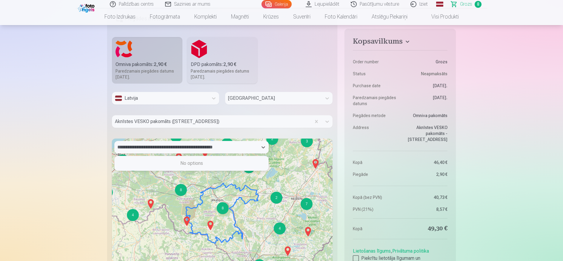
type input "**********"
click at [240, 142] on div "Use Up and Down to choose options, press Enter to select the currently focused …" at bounding box center [222, 213] width 221 height 149
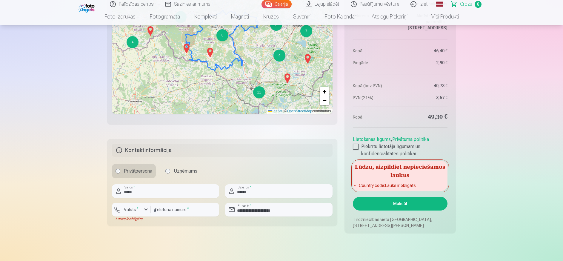
scroll to position [806, 0]
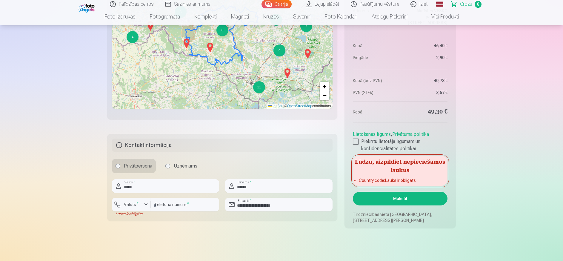
click at [298, 218] on fieldset "**********" at bounding box center [222, 177] width 230 height 87
click at [408, 134] on link "Privātuma politika" at bounding box center [410, 134] width 37 height 6
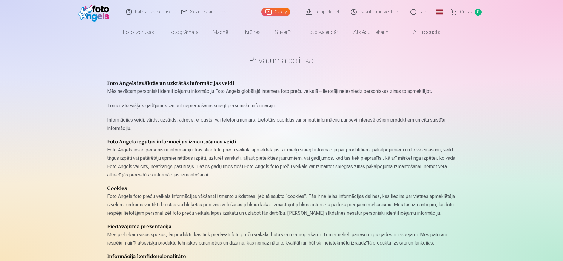
drag, startPoint x: 468, startPoint y: 10, endPoint x: 465, endPoint y: 16, distance: 6.8
click at [468, 11] on span "Grozs" at bounding box center [466, 11] width 12 height 7
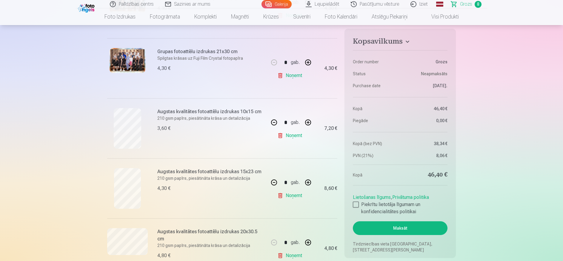
scroll to position [179, 0]
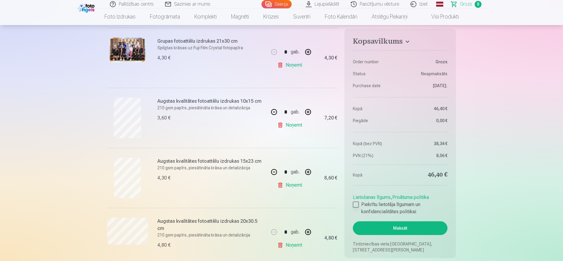
drag, startPoint x: 358, startPoint y: 205, endPoint x: 357, endPoint y: 212, distance: 6.9
click at [357, 206] on div at bounding box center [356, 205] width 6 height 6
click at [396, 226] on button "Maksāt" at bounding box center [400, 228] width 95 height 14
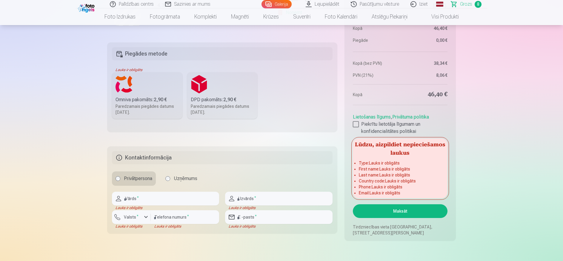
scroll to position [597, 0]
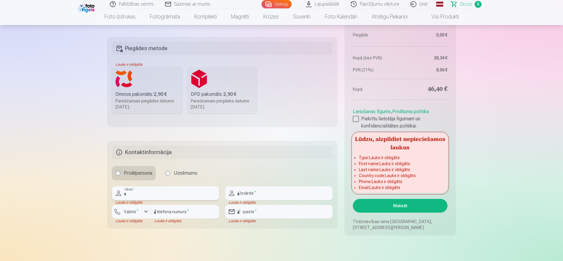
click at [179, 196] on input "text" at bounding box center [165, 193] width 107 height 14
type input "*****"
type input "******"
type input "********"
type input "**********"
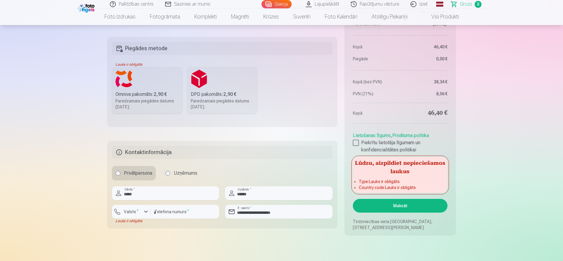
drag, startPoint x: 186, startPoint y: 231, endPoint x: 184, endPoint y: 234, distance: 3.3
click at [153, 192] on input "*****" at bounding box center [165, 193] width 107 height 14
drag, startPoint x: 266, startPoint y: 195, endPoint x: 265, endPoint y: 199, distance: 4.3
click at [265, 196] on input "******" at bounding box center [278, 193] width 107 height 14
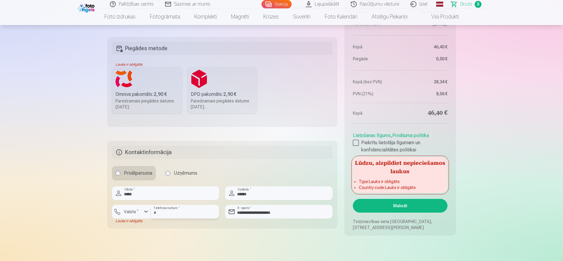
drag, startPoint x: 170, startPoint y: 212, endPoint x: 184, endPoint y: 219, distance: 15.6
click at [170, 213] on input "********" at bounding box center [185, 212] width 68 height 14
click at [246, 210] on input "**********" at bounding box center [278, 212] width 107 height 14
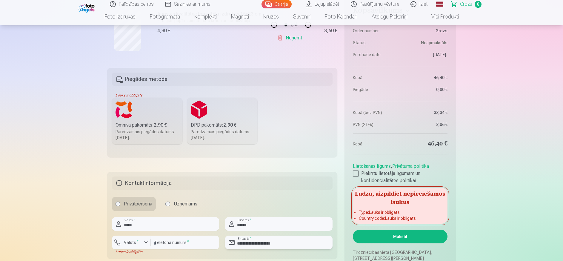
scroll to position [508, 0]
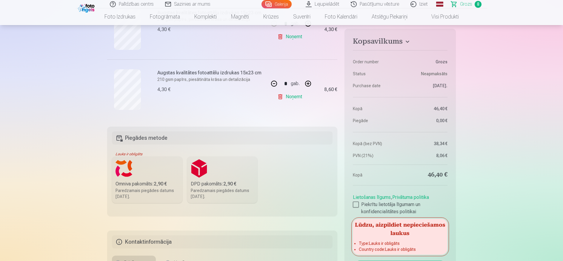
click at [132, 179] on label "Omniva pakomāts : 2,90 € Paredzamais piegādes datums 25.10.2025." at bounding box center [147, 179] width 70 height 47
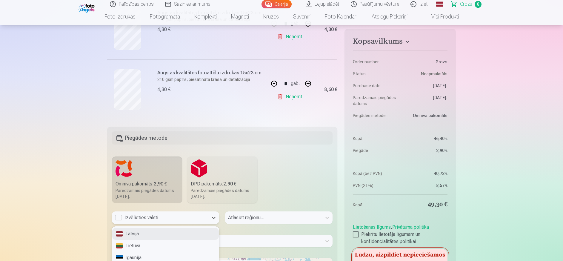
scroll to position [514, 0]
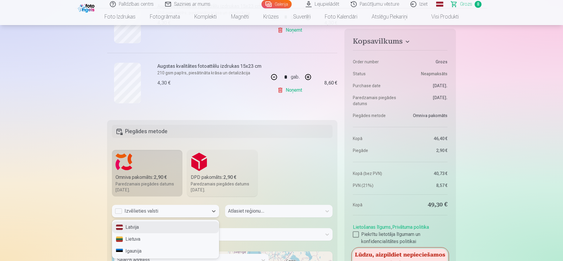
click at [144, 219] on div "3 results available. Use Up and Down to choose options, press Enter to select t…" at bounding box center [165, 213] width 107 height 17
click at [143, 227] on div "Latvija" at bounding box center [165, 227] width 107 height 12
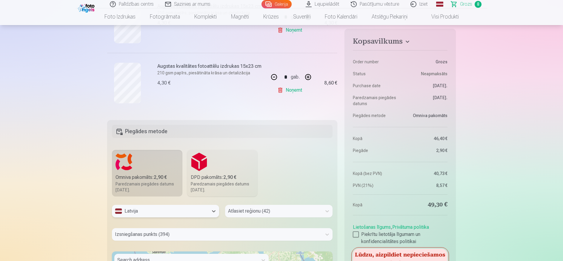
scroll to position [565, 0]
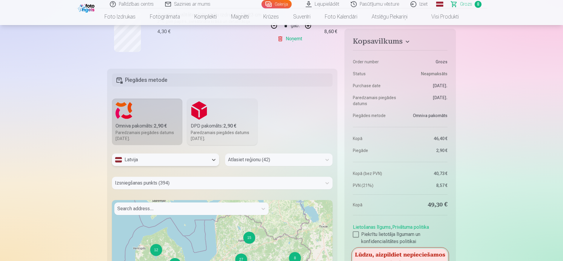
click at [243, 166] on div "Atlasiet reģionu (42)" at bounding box center [278, 159] width 107 height 13
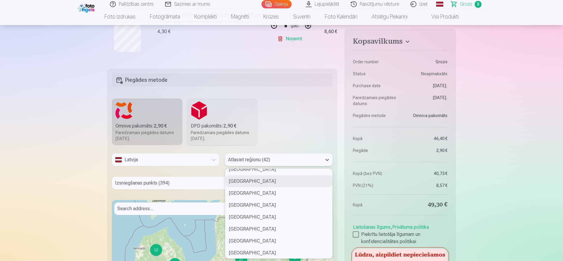
scroll to position [239, 0]
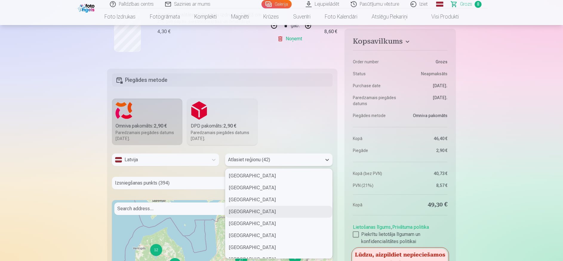
click at [249, 212] on div "Jēkabpils novads" at bounding box center [278, 212] width 107 height 12
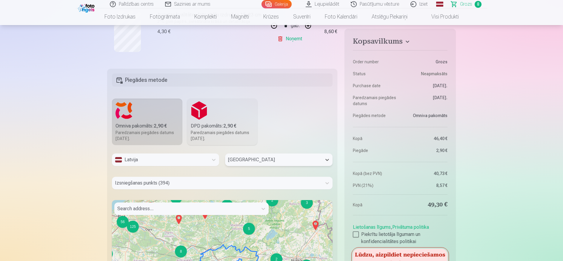
click at [158, 186] on div "Izsniegšanas punkts (394)" at bounding box center [222, 183] width 221 height 13
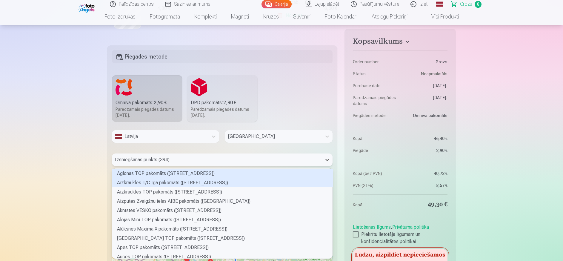
scroll to position [88, 218]
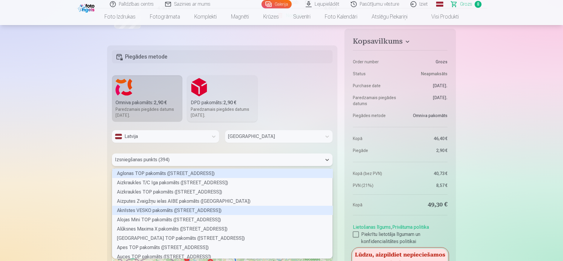
click at [139, 211] on div "Aknīstes VESKO pakomāts (Skolas iela 7)" at bounding box center [222, 210] width 221 height 9
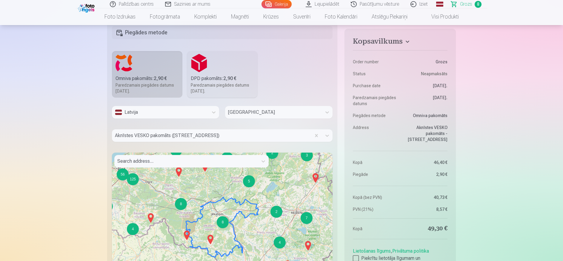
scroll to position [648, 0]
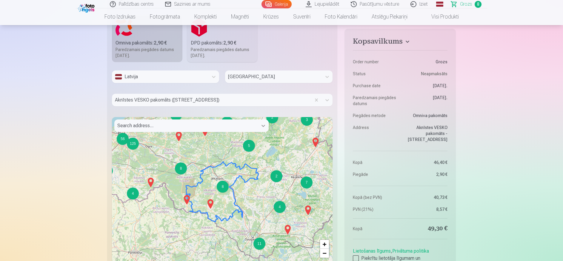
click at [265, 122] on div at bounding box center [263, 125] width 11 height 11
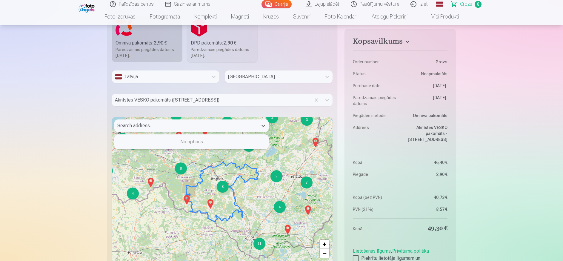
click at [213, 104] on div "Aknīstes VESKO pakomāts (Skolas iela 7)" at bounding box center [211, 100] width 199 height 13
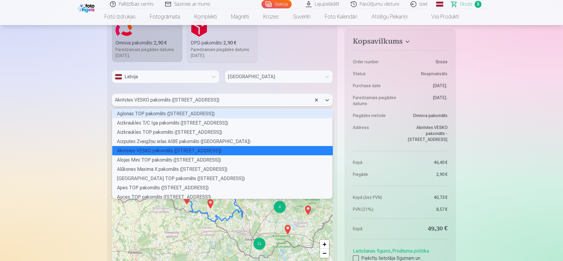
scroll to position [88, 218]
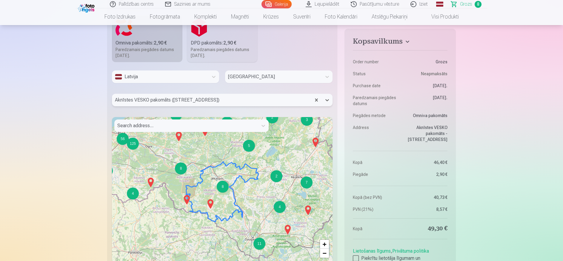
click at [210, 100] on div at bounding box center [211, 100] width 193 height 8
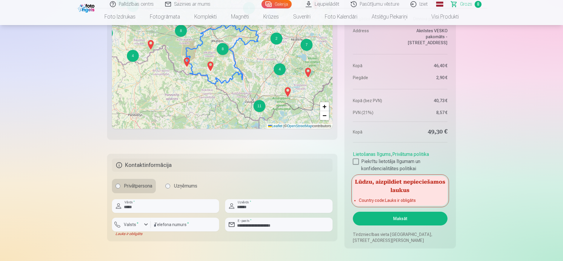
scroll to position [857, 0]
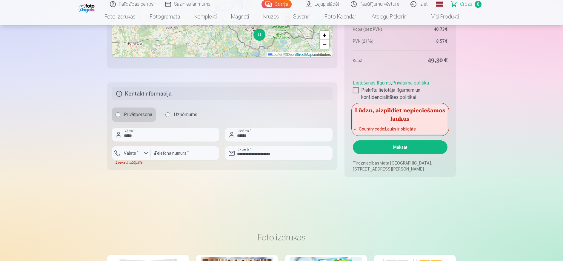
click at [386, 148] on button "Maksāt" at bounding box center [400, 147] width 95 height 14
click at [399, 148] on button "Maksāt" at bounding box center [400, 147] width 95 height 14
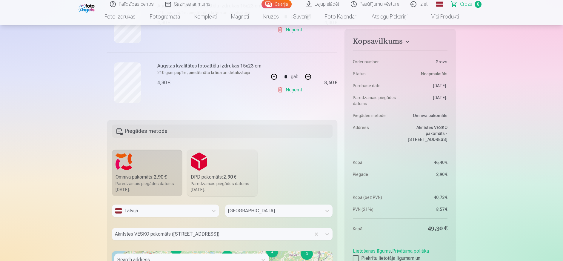
scroll to position [567, 0]
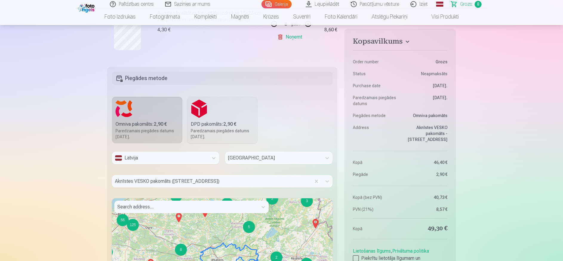
click at [270, 158] on div at bounding box center [273, 158] width 90 height 8
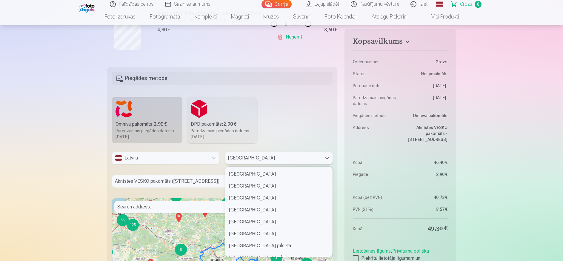
scroll to position [202, 0]
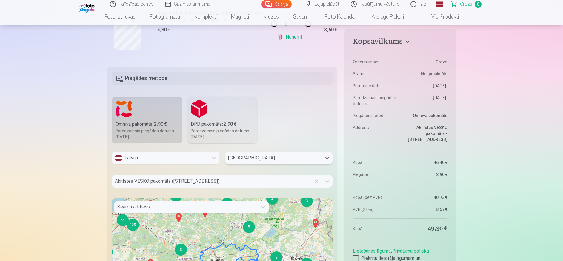
click at [270, 158] on div at bounding box center [273, 158] width 90 height 8
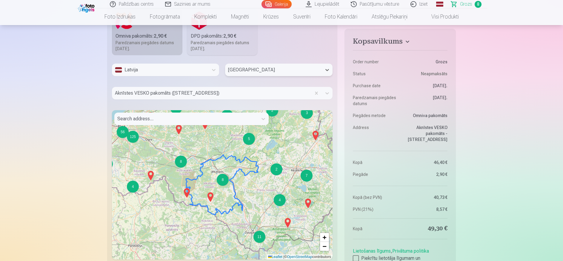
scroll to position [657, 0]
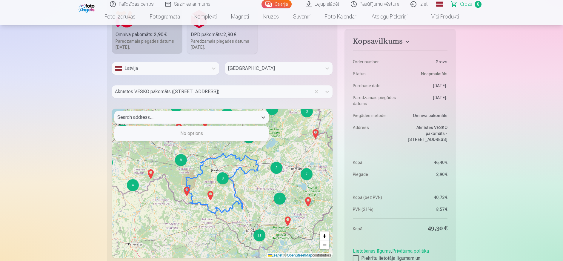
click at [150, 113] on div "Search address..." at bounding box center [186, 117] width 144 height 13
type input "**********"
click at [239, 115] on div at bounding box center [186, 117] width 138 height 8
click at [197, 112] on div "Search address..." at bounding box center [186, 117] width 144 height 13
click at [188, 133] on div "No options" at bounding box center [192, 133] width 154 height 12
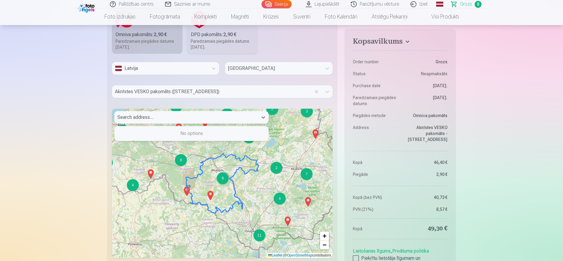
click at [178, 130] on div "No options" at bounding box center [192, 133] width 154 height 12
click at [265, 121] on div at bounding box center [263, 117] width 11 height 11
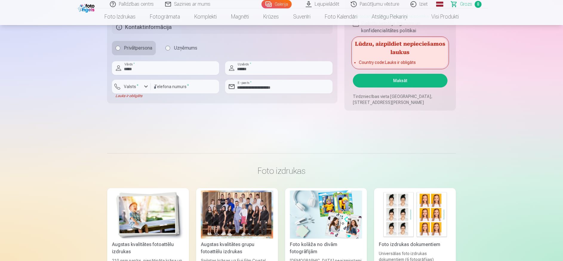
scroll to position [925, 0]
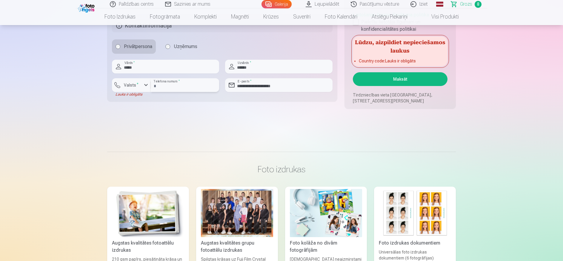
click at [153, 86] on input "********" at bounding box center [185, 85] width 68 height 14
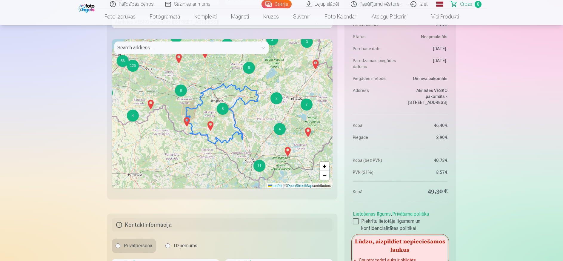
scroll to position [776, 0]
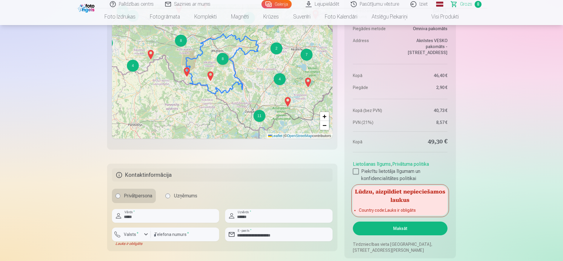
click at [398, 229] on button "Maksāt" at bounding box center [400, 229] width 95 height 14
click at [397, 229] on button "Maksāt" at bounding box center [400, 229] width 95 height 14
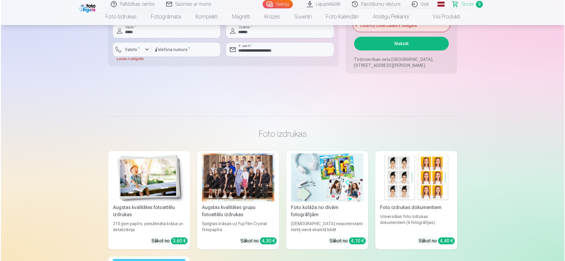
scroll to position [866, 0]
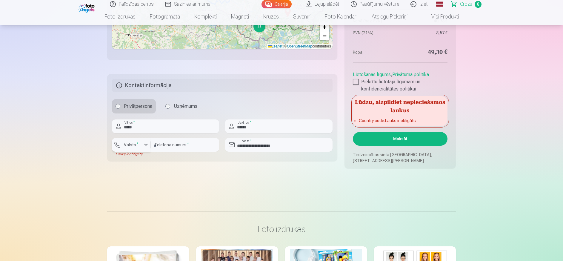
click at [144, 141] on div "button" at bounding box center [145, 144] width 7 height 7
click at [139, 159] on div "+371" at bounding box center [135, 158] width 12 height 7
click at [162, 144] on input "**********" at bounding box center [185, 145] width 68 height 14
type input "********"
drag, startPoint x: 228, startPoint y: 187, endPoint x: 234, endPoint y: 190, distance: 6.6
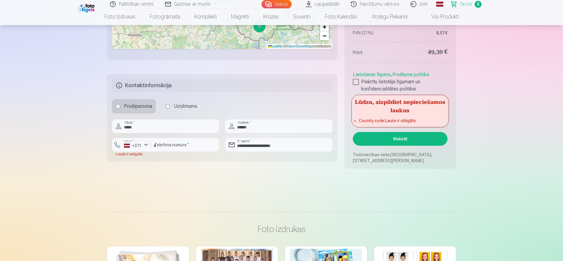
click at [408, 137] on button "Maksāt" at bounding box center [400, 139] width 95 height 14
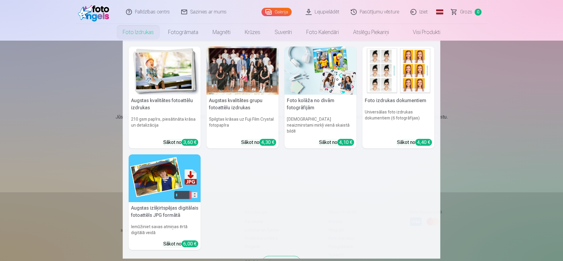
click at [136, 34] on link "Foto izdrukas" at bounding box center [138, 32] width 45 height 17
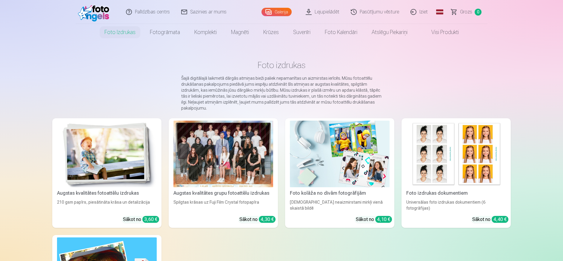
click at [225, 161] on div at bounding box center [223, 154] width 100 height 67
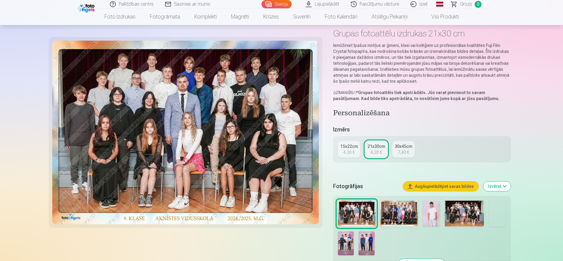
scroll to position [60, 0]
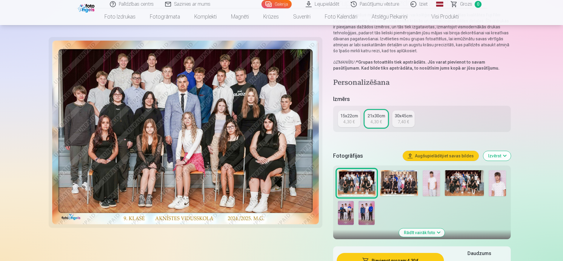
click at [396, 186] on img at bounding box center [399, 183] width 38 height 26
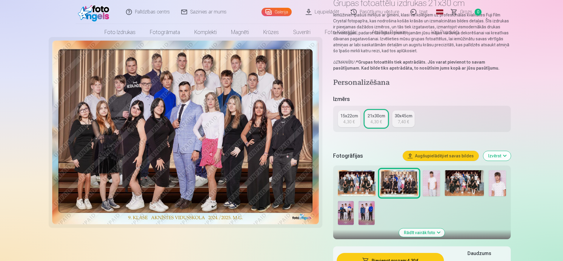
scroll to position [0, 0]
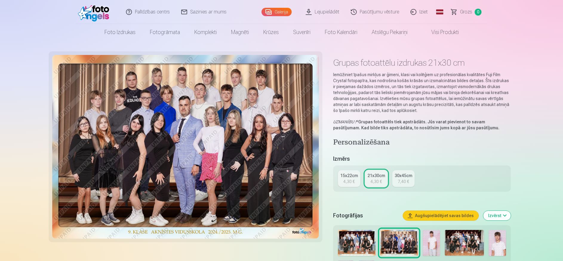
click at [353, 239] on img at bounding box center [357, 243] width 38 height 26
